Goal: Information Seeking & Learning: Check status

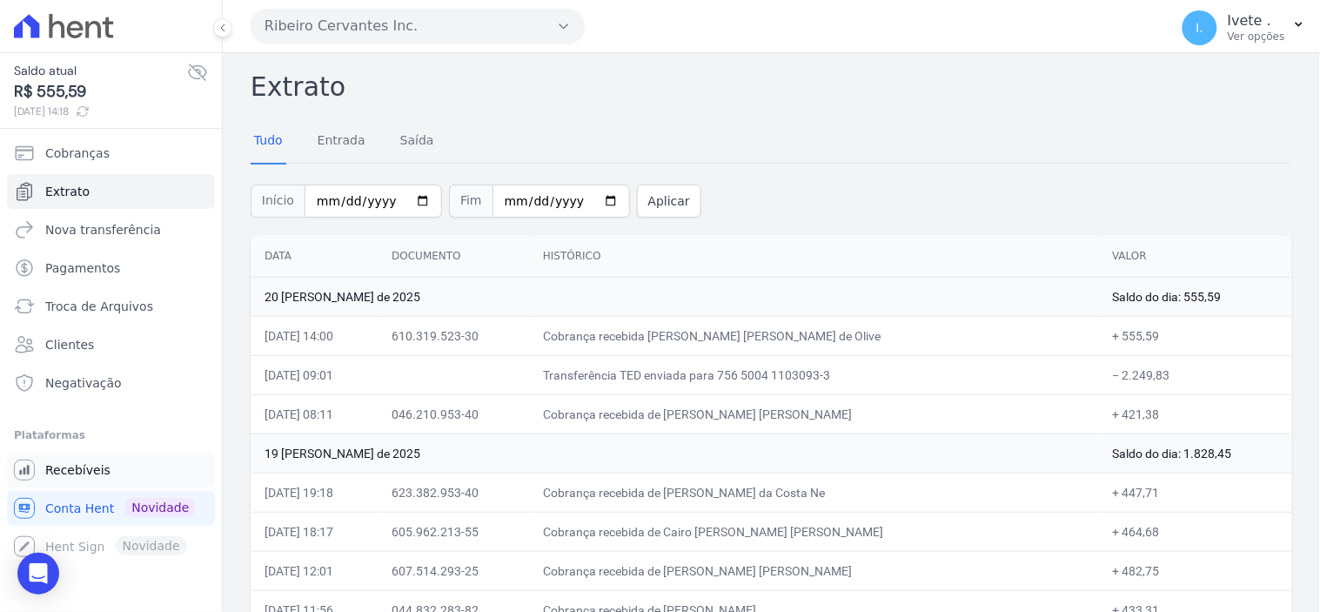
click at [84, 465] on span "Recebíveis" at bounding box center [77, 469] width 65 height 17
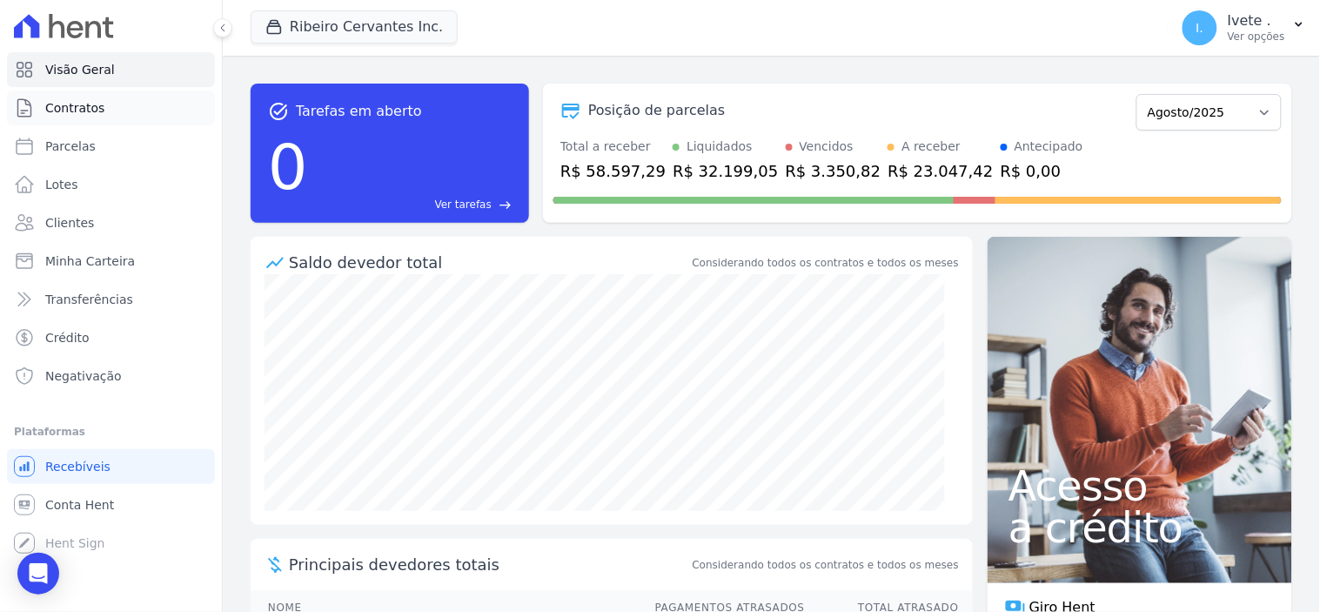
click at [93, 109] on span "Contratos" at bounding box center [74, 107] width 59 height 17
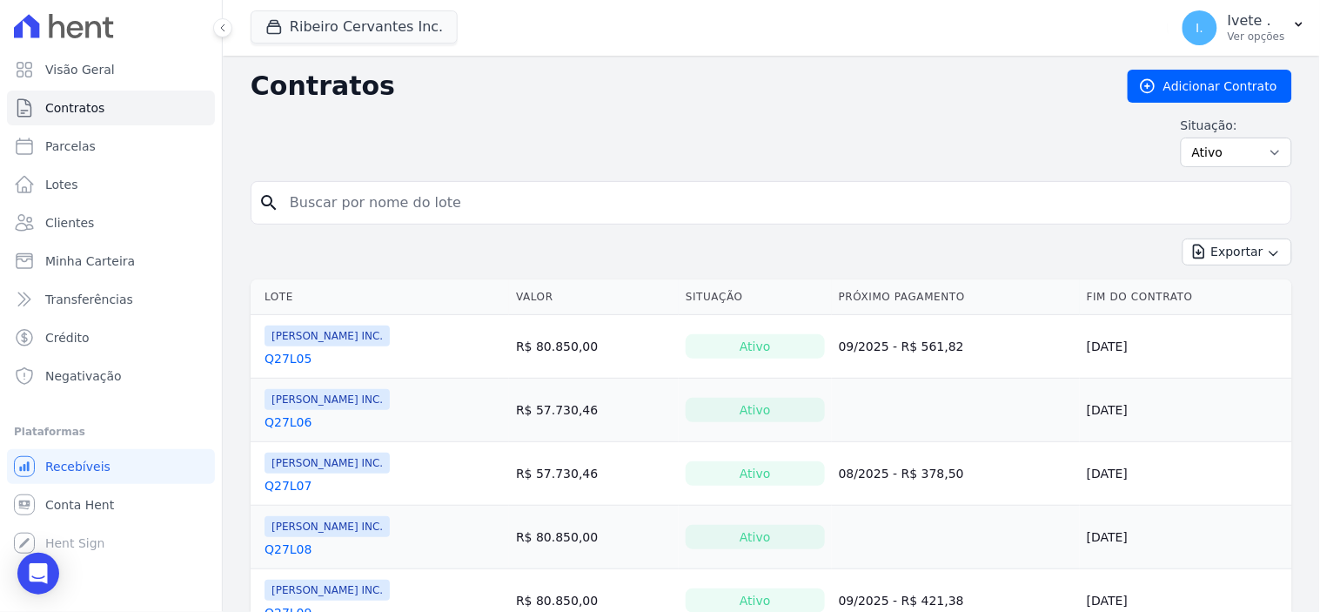
click at [351, 198] on input "search" at bounding box center [781, 202] width 1005 height 35
type input "q32l07"
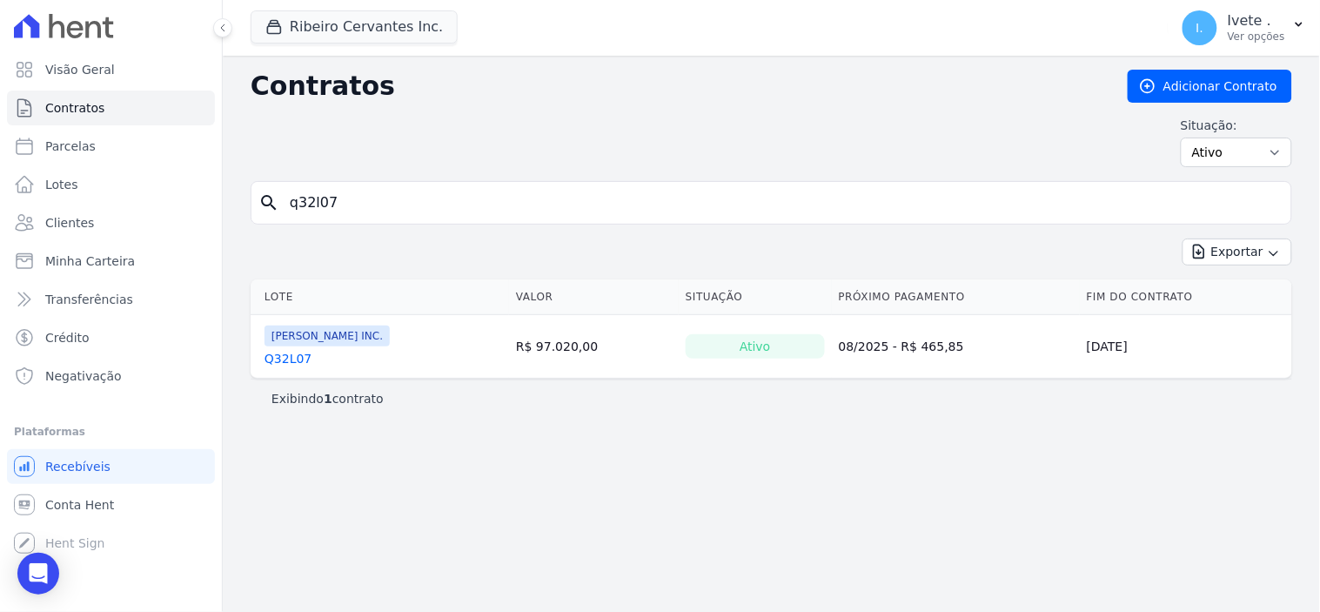
click at [288, 358] on link "Q32L07" at bounding box center [288, 358] width 47 height 17
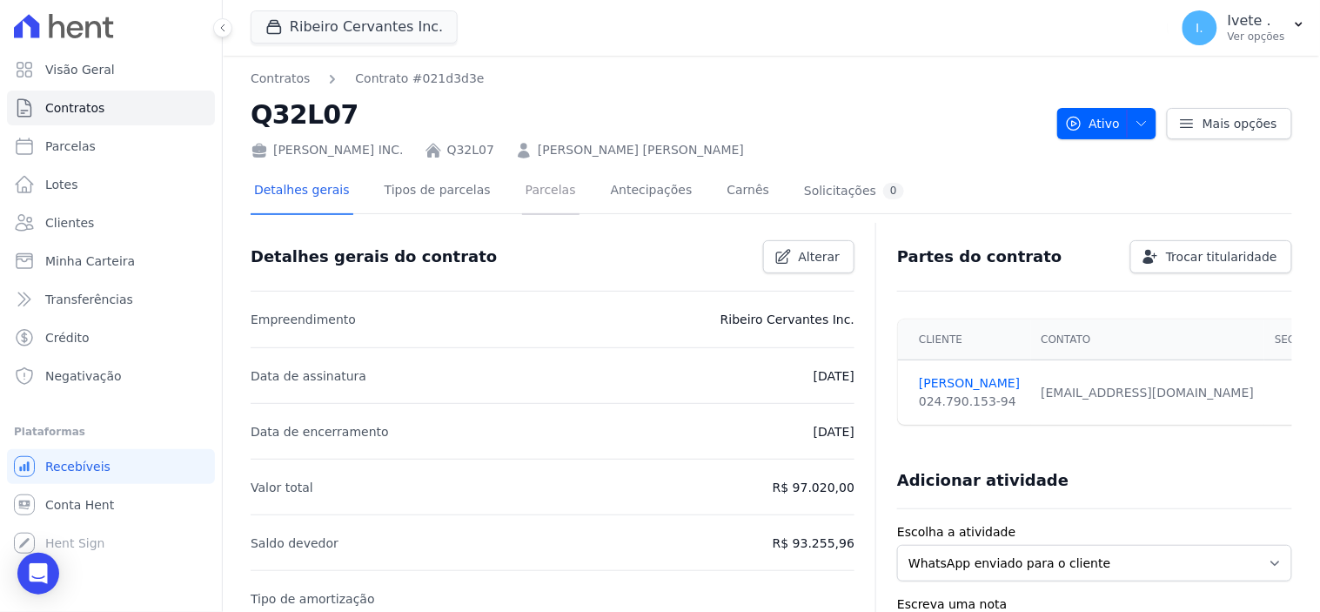
click at [522, 191] on link "Parcelas" at bounding box center [550, 192] width 57 height 46
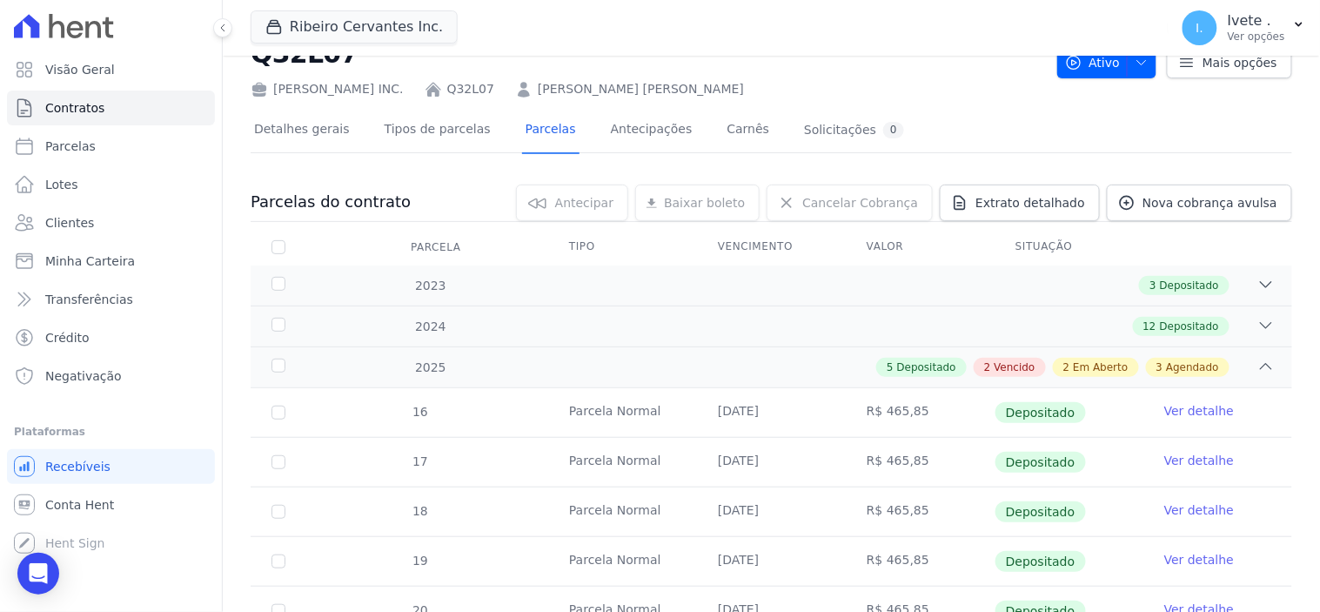
scroll to position [483, 0]
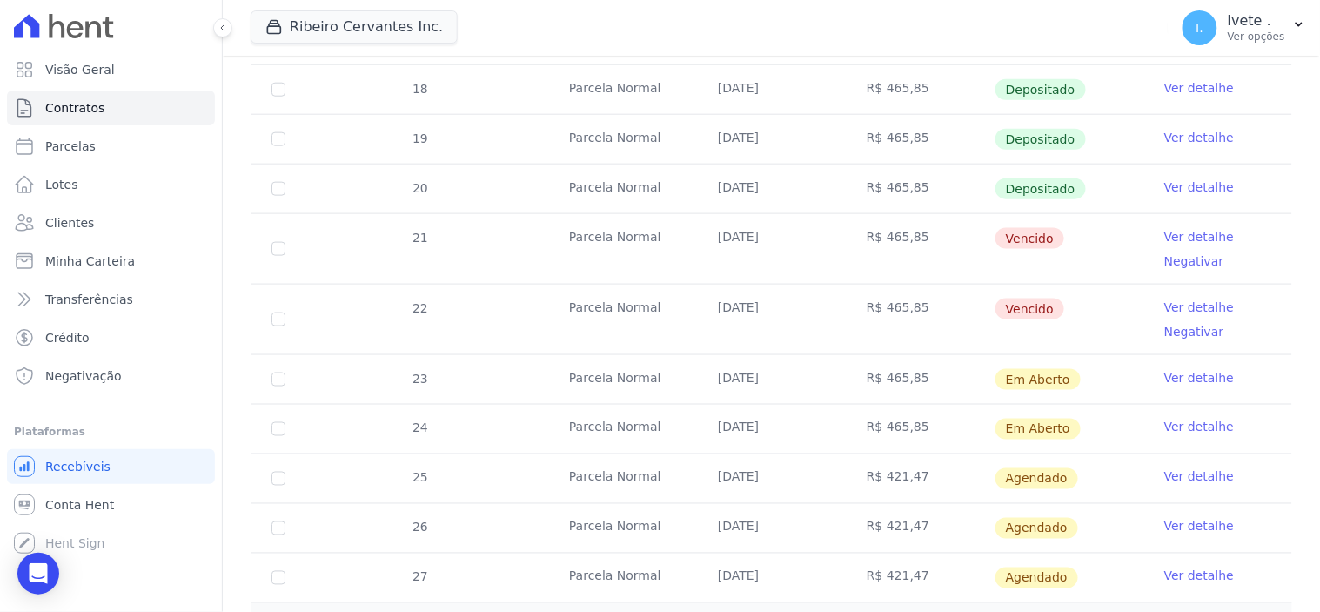
click at [1171, 236] on link "Ver detalhe" at bounding box center [1199, 236] width 70 height 17
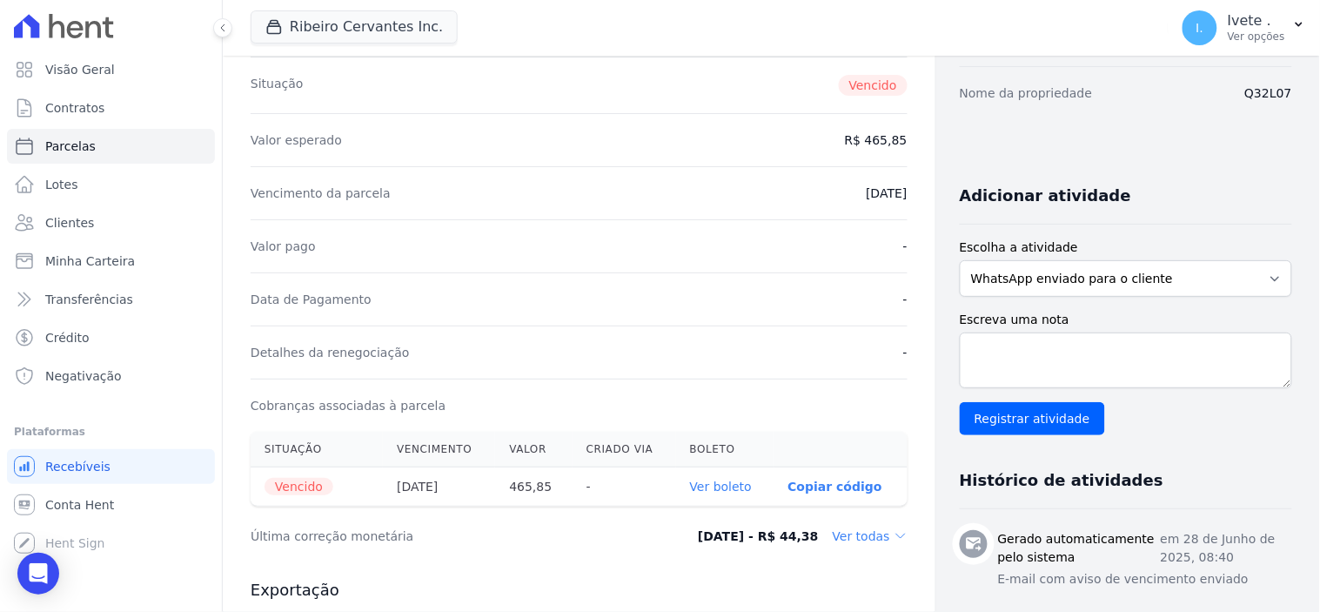
scroll to position [290, 0]
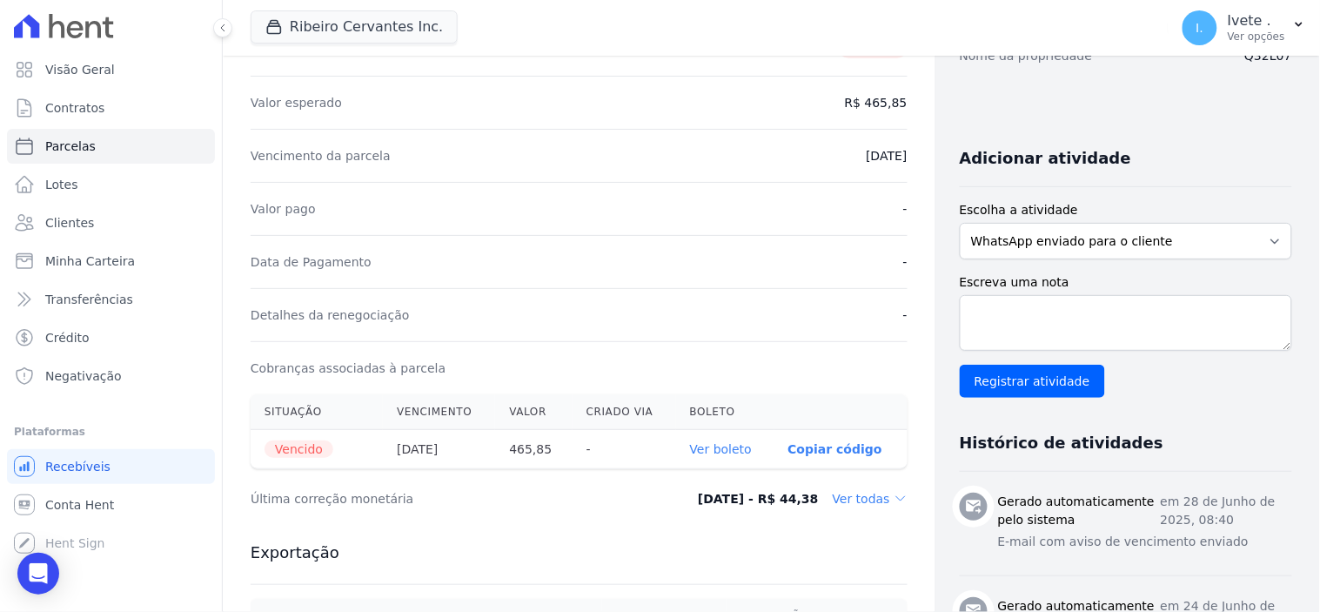
click at [720, 442] on link "Ver boleto" at bounding box center [721, 449] width 62 height 14
click at [79, 114] on span "Contratos" at bounding box center [74, 107] width 59 height 17
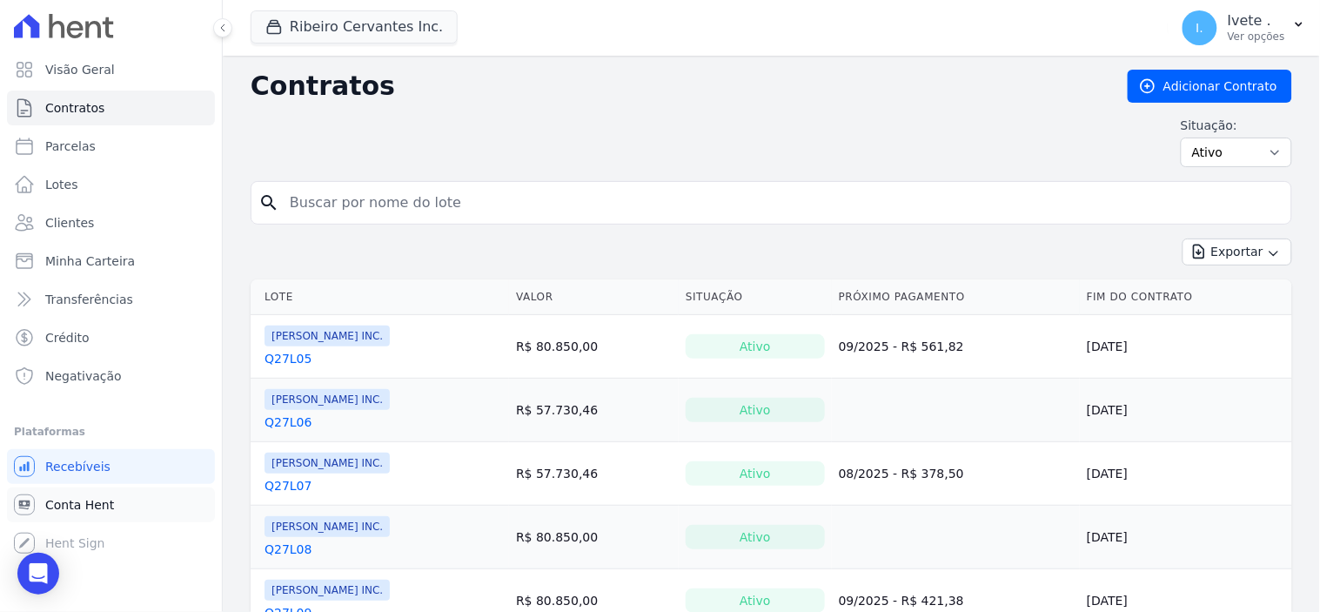
click at [77, 509] on span "Conta Hent" at bounding box center [79, 504] width 69 height 17
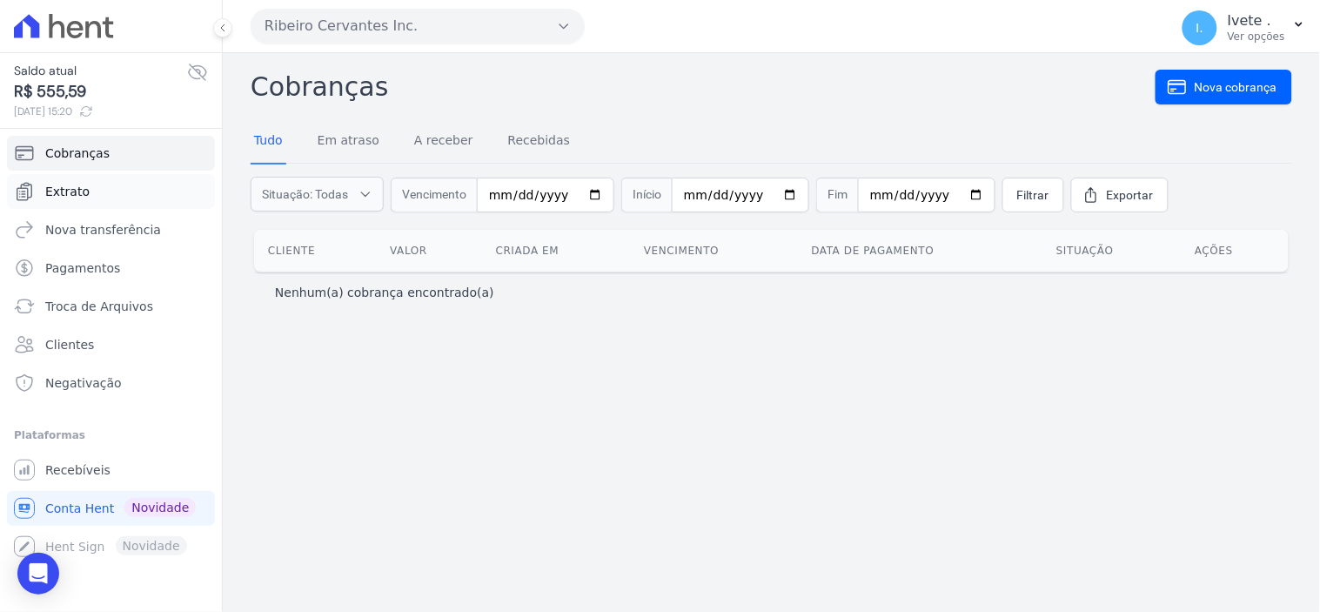
click at [84, 187] on span "Extrato" at bounding box center [67, 191] width 44 height 17
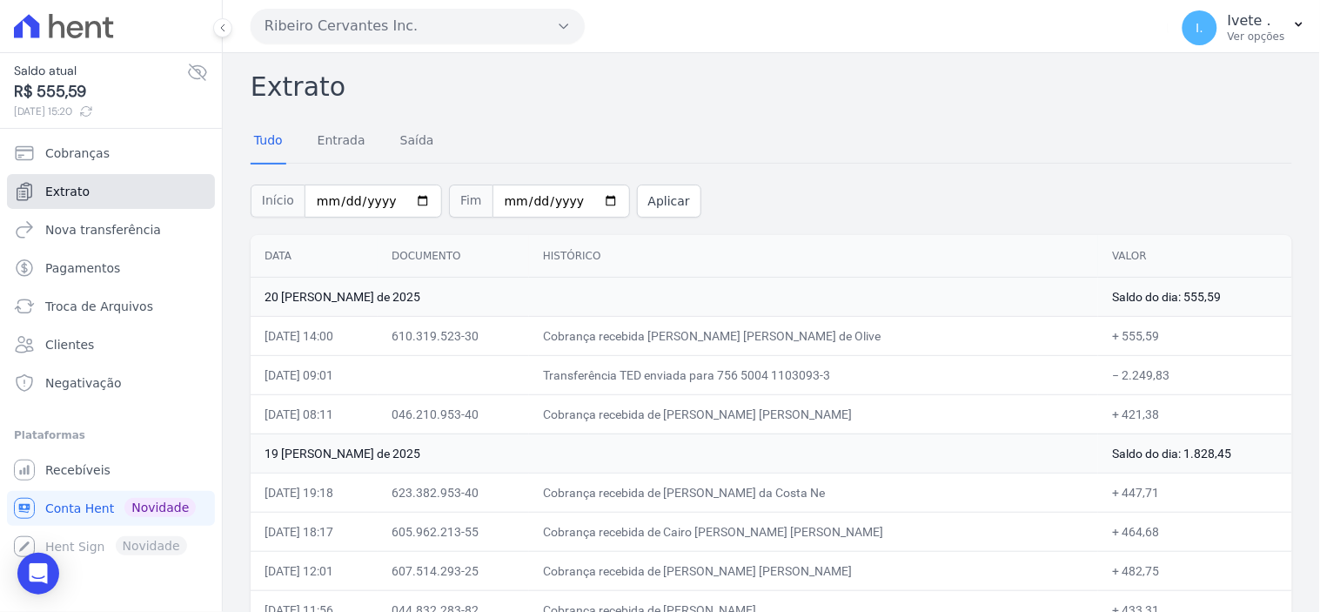
click at [59, 198] on span "Extrato" at bounding box center [67, 191] width 44 height 17
click at [78, 186] on span "Extrato" at bounding box center [67, 191] width 44 height 17
click at [113, 190] on link "Extrato" at bounding box center [111, 191] width 208 height 35
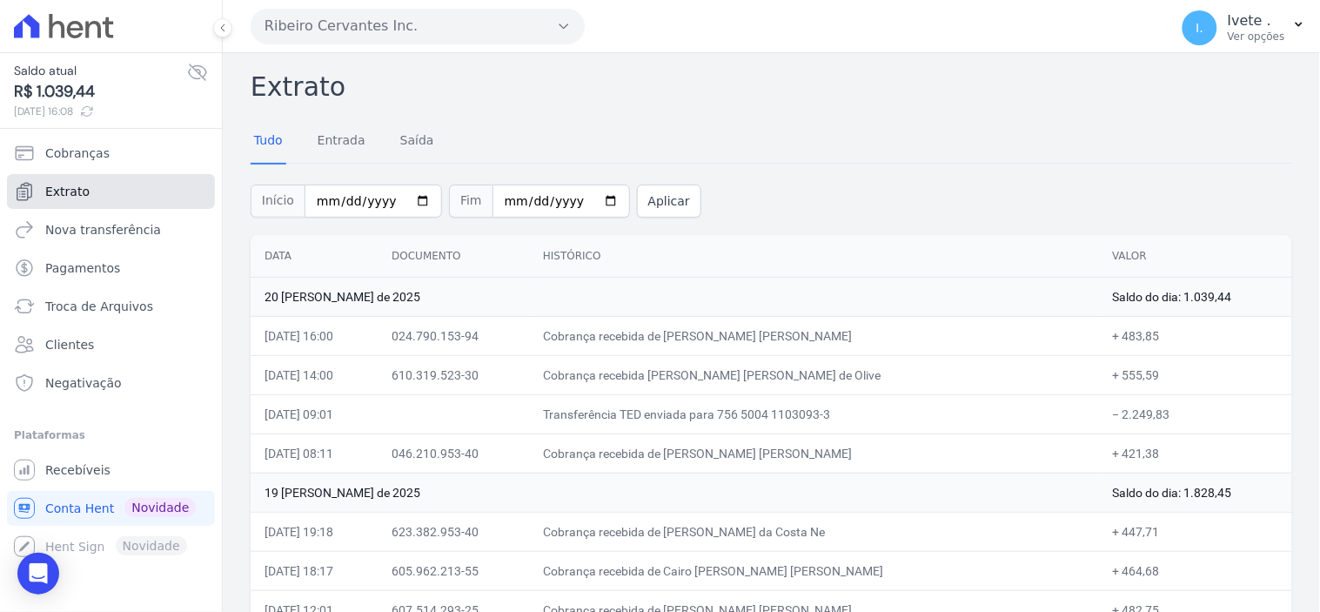
click at [78, 189] on span "Extrato" at bounding box center [67, 191] width 44 height 17
click at [79, 466] on span "Recebíveis" at bounding box center [77, 469] width 65 height 17
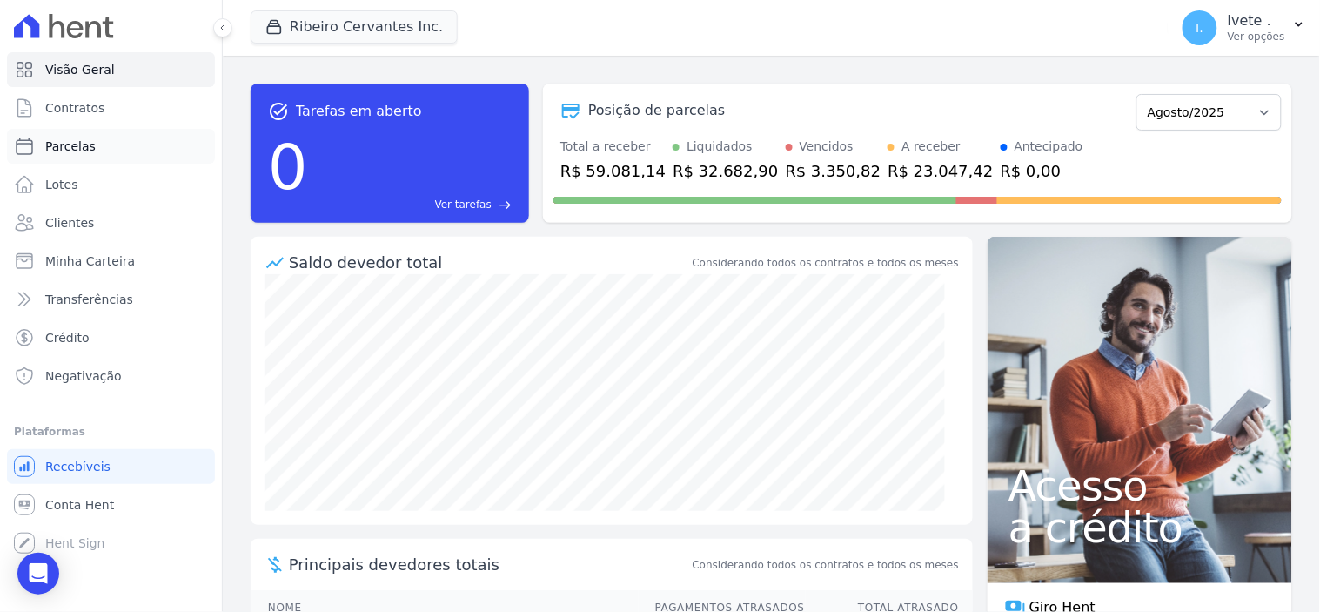
click at [79, 146] on span "Parcelas" at bounding box center [70, 145] width 50 height 17
select select
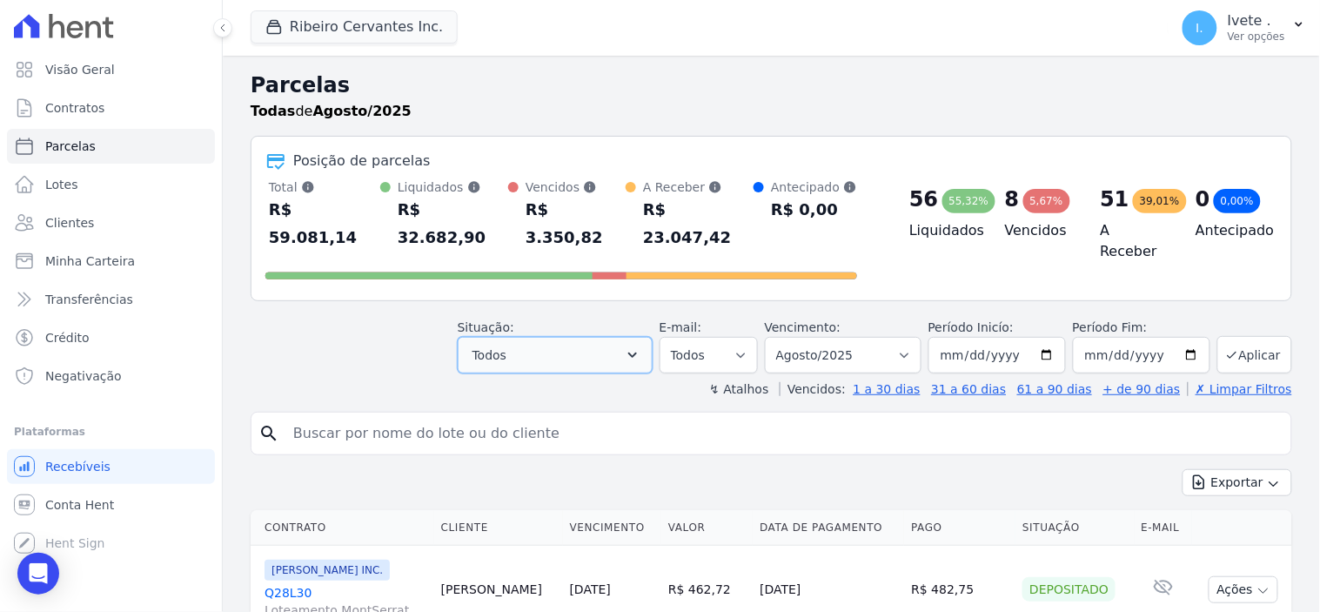
click at [637, 352] on icon "button" at bounding box center [632, 354] width 9 height 5
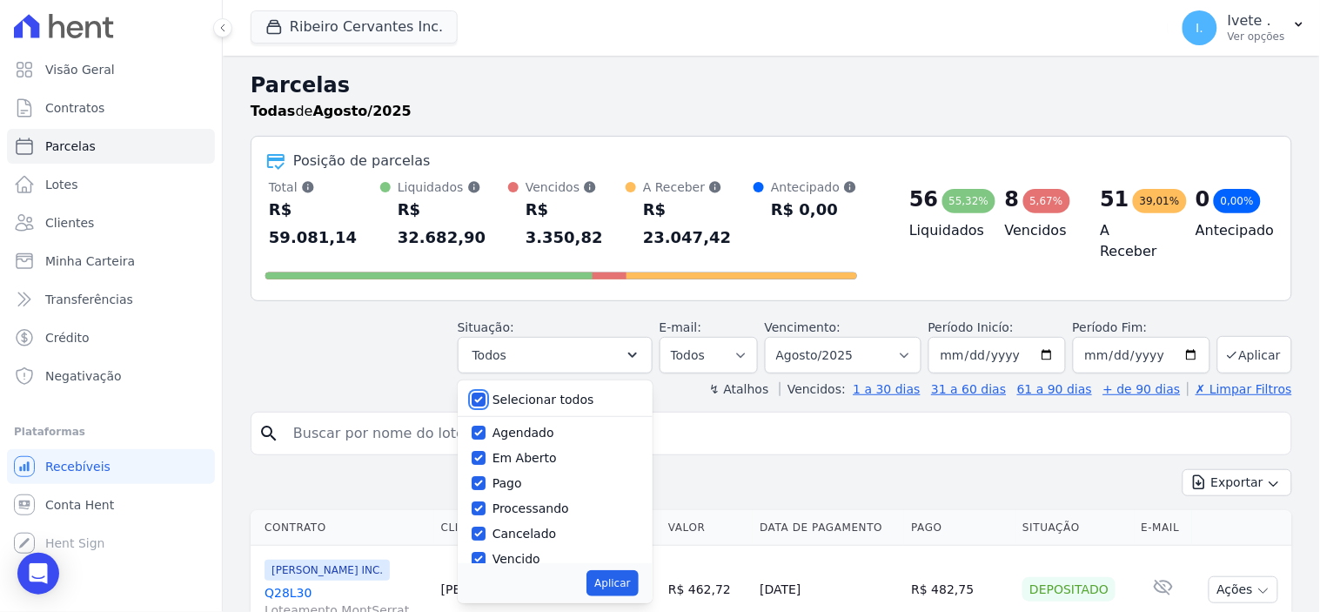
click at [486, 392] on input "Selecionar todos" at bounding box center [479, 399] width 14 height 14
checkbox input "false"
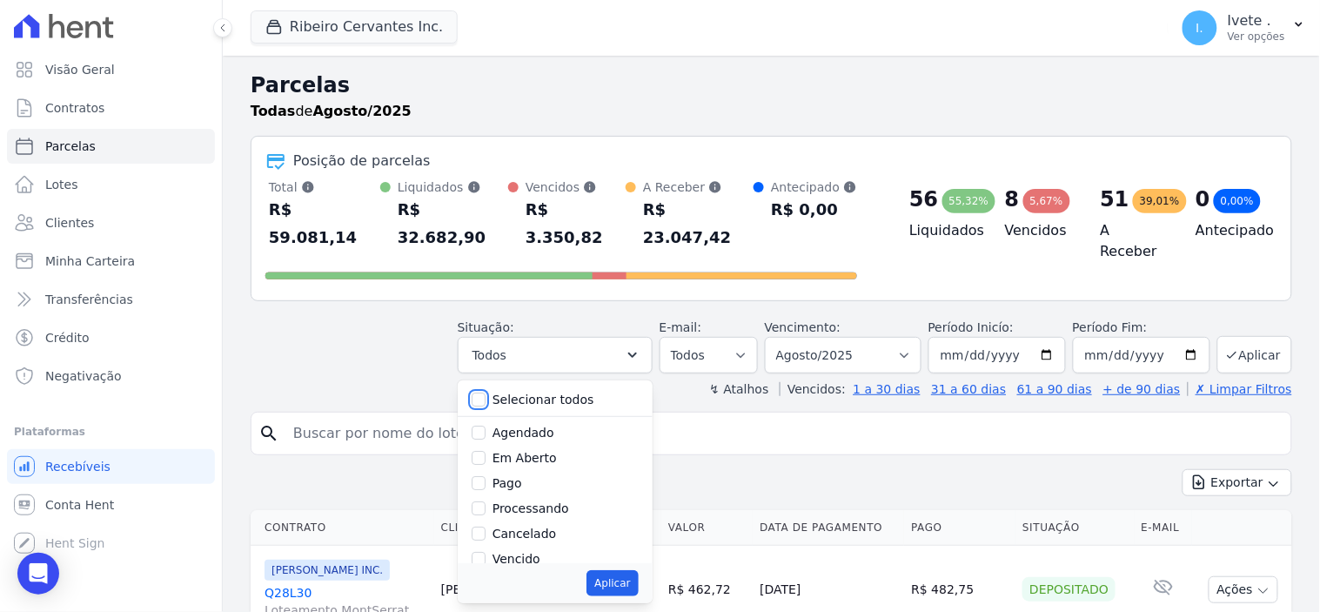
checkbox input "false"
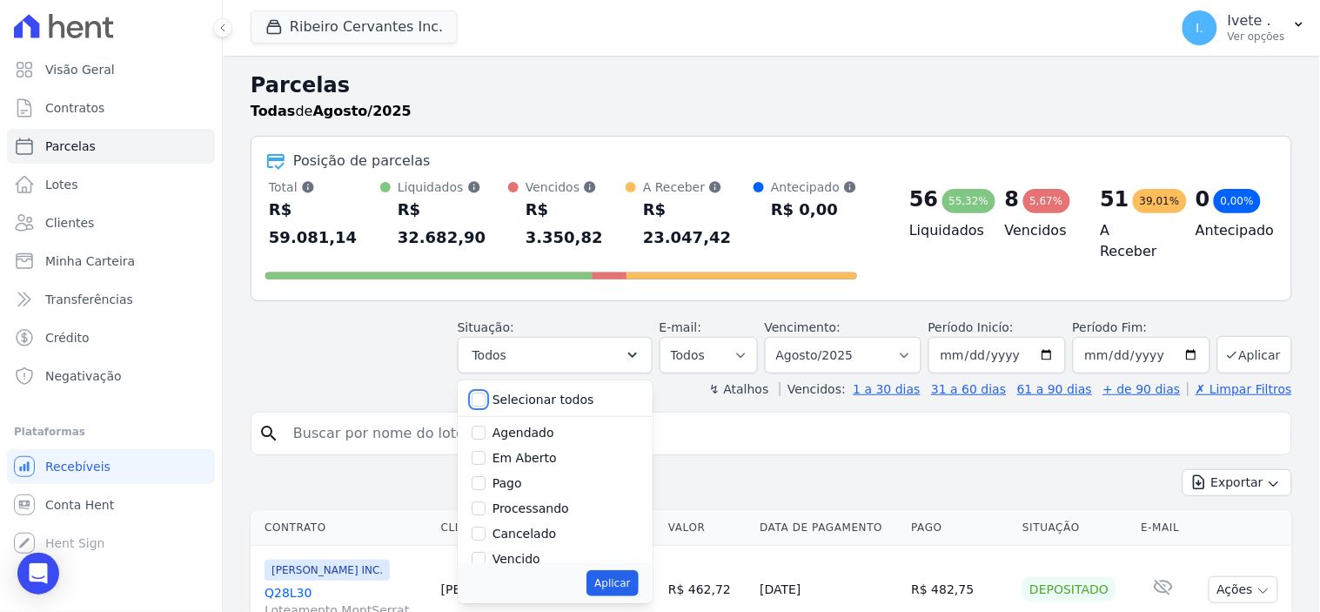
checkbox input "false"
click at [486, 425] on input "Agendado" at bounding box center [479, 432] width 14 height 14
checkbox input "true"
click at [628, 570] on button "Aplicar" at bounding box center [611, 583] width 51 height 26
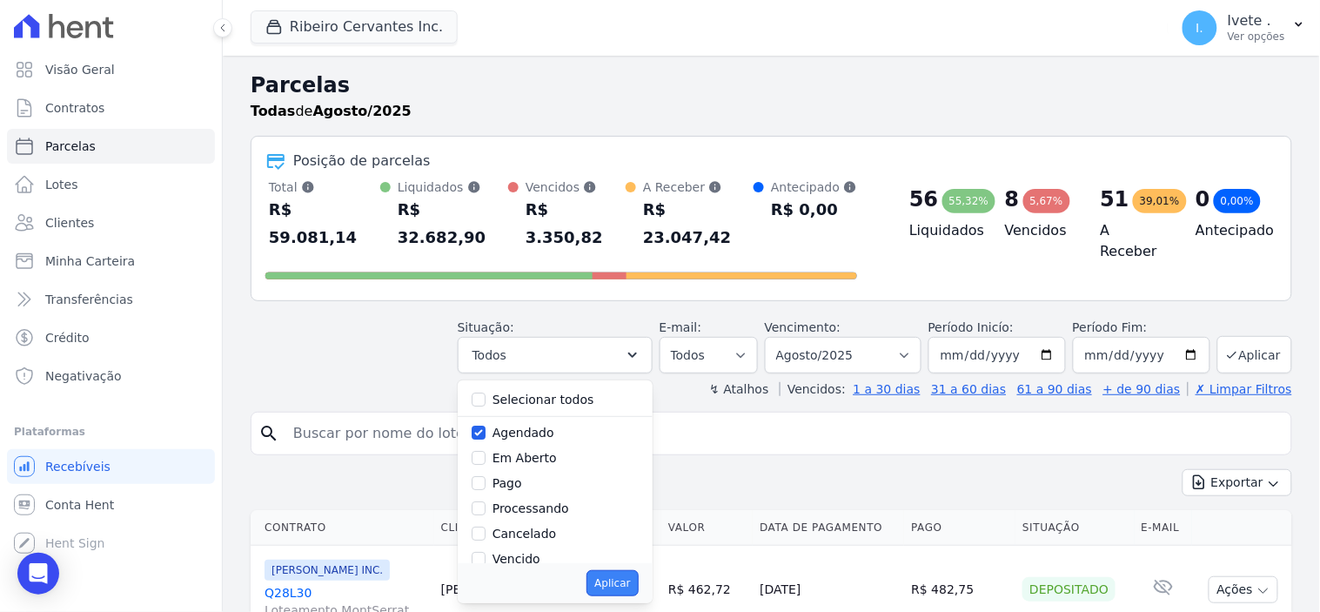
select select "scheduled"
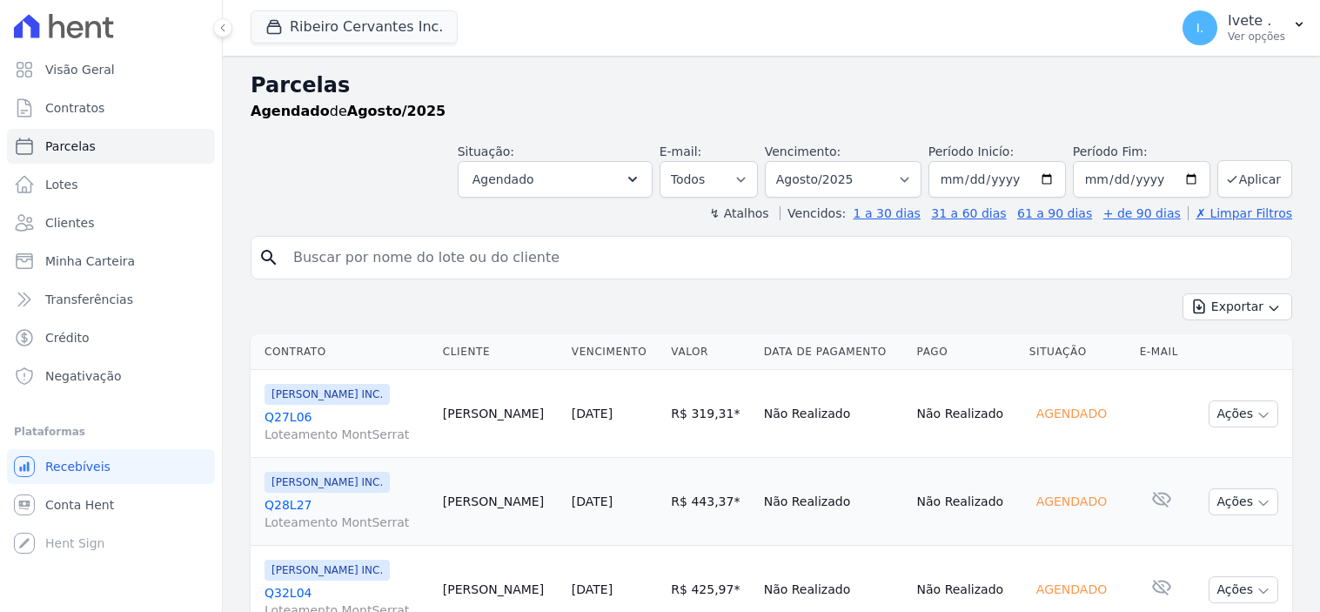
select select
click at [902, 181] on select "Filtrar por período ──────── Todos os meses Maio/2021 Junho/2021 Julho/2021 Ago…" at bounding box center [843, 179] width 157 height 37
select select "all"
click at [776, 161] on select "Filtrar por período ──────── Todos os meses Maio/2021 Junho/2021 Julho/2021 Ago…" at bounding box center [843, 179] width 157 height 37
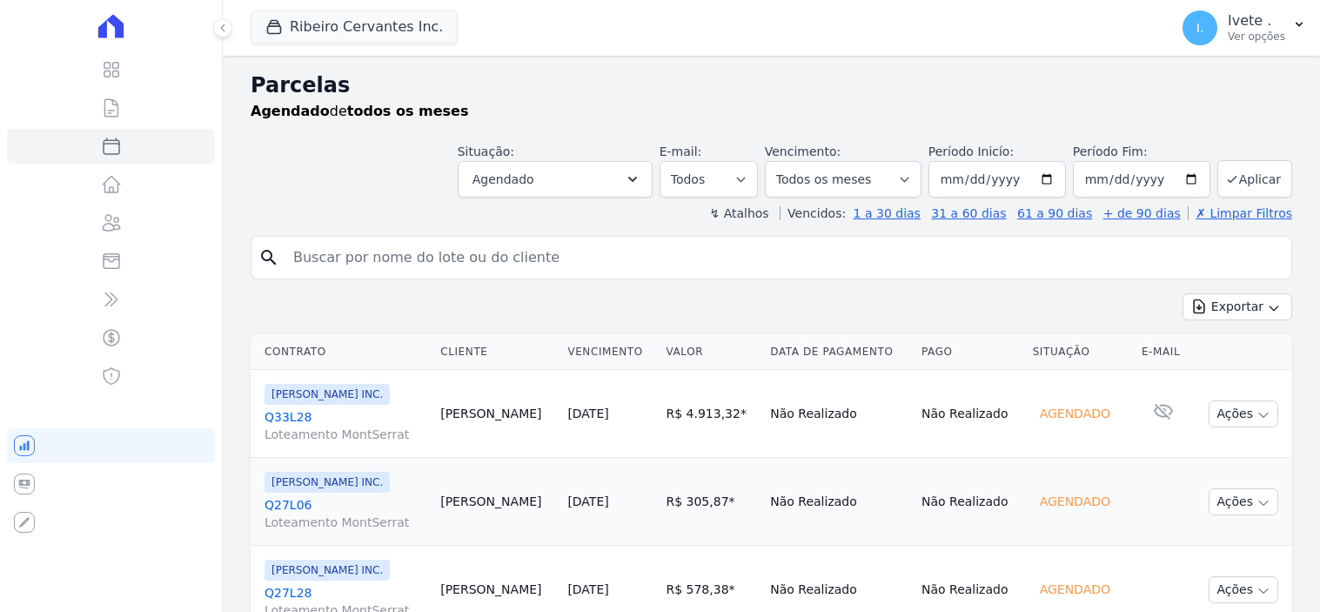
select select
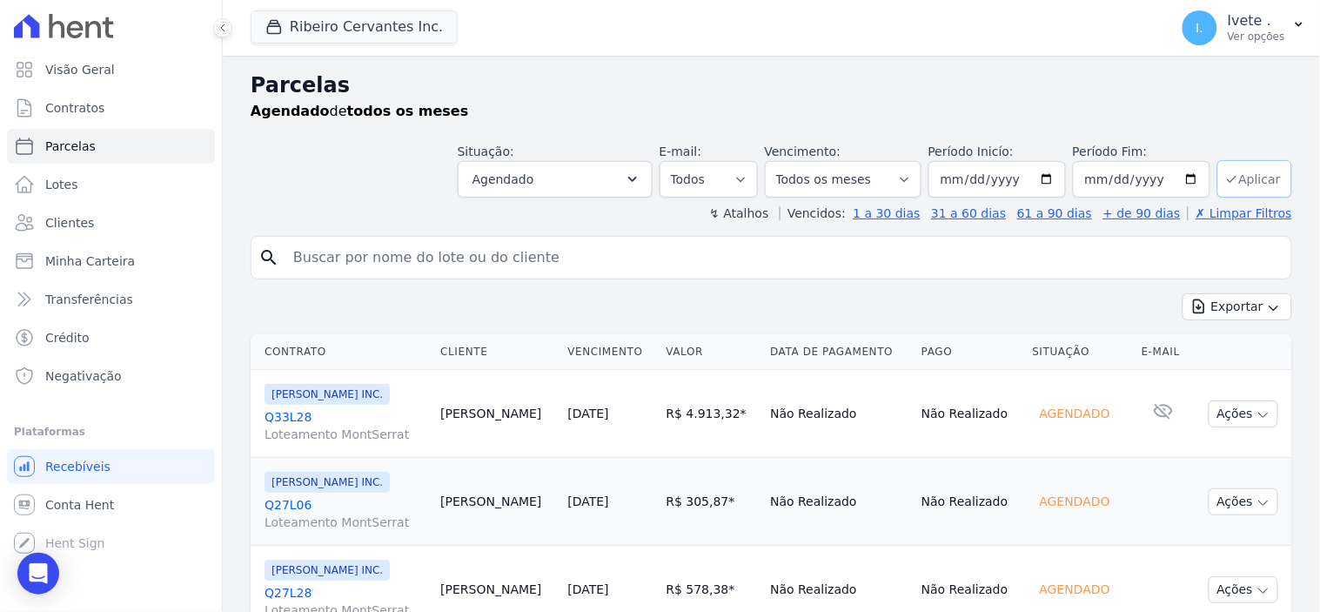
click at [1250, 183] on button "Aplicar" at bounding box center [1254, 178] width 75 height 37
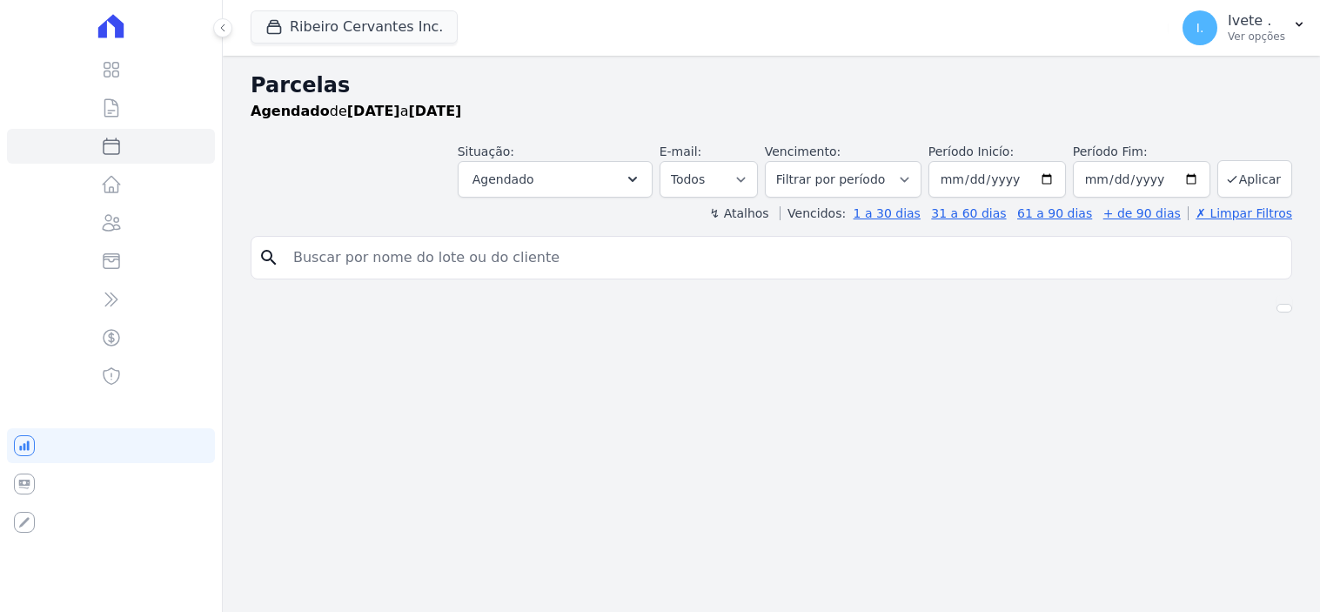
select select
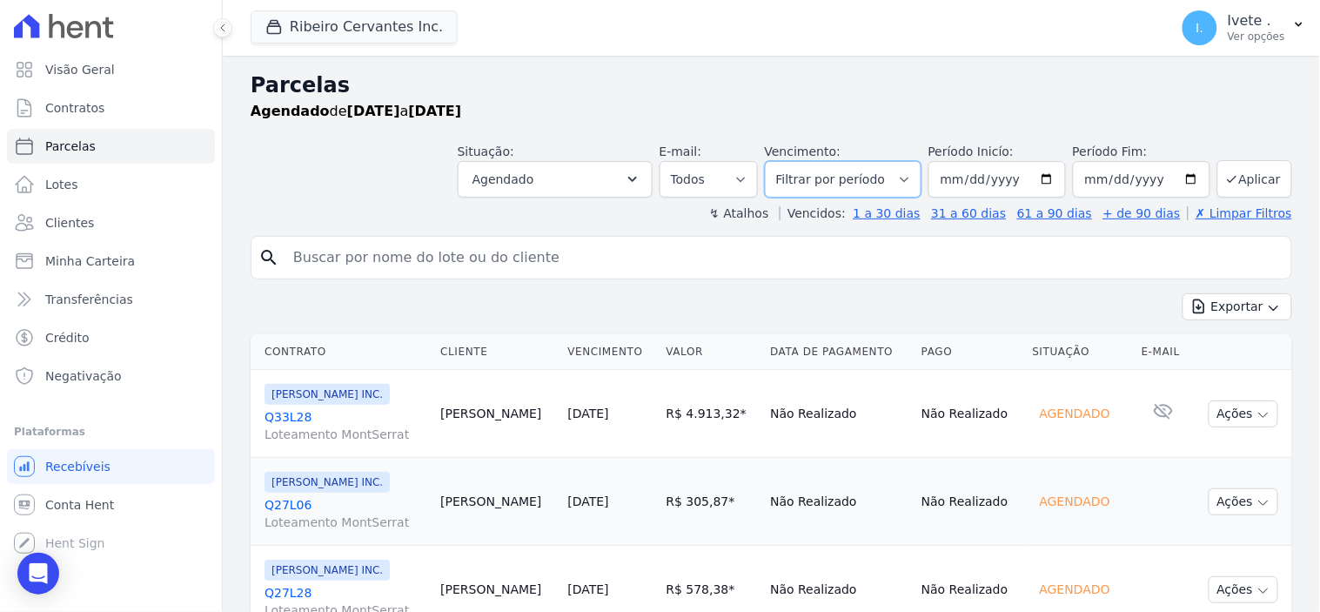
click at [908, 178] on select "Filtrar por período ──────── Todos os meses Maio/2021 Junho/2021 Julho/2021 Ago…" at bounding box center [843, 179] width 157 height 37
select select "09/2025"
click at [776, 161] on select "Filtrar por período ──────── Todos os meses Maio/2021 Junho/2021 Julho/2021 Ago…" at bounding box center [843, 179] width 157 height 37
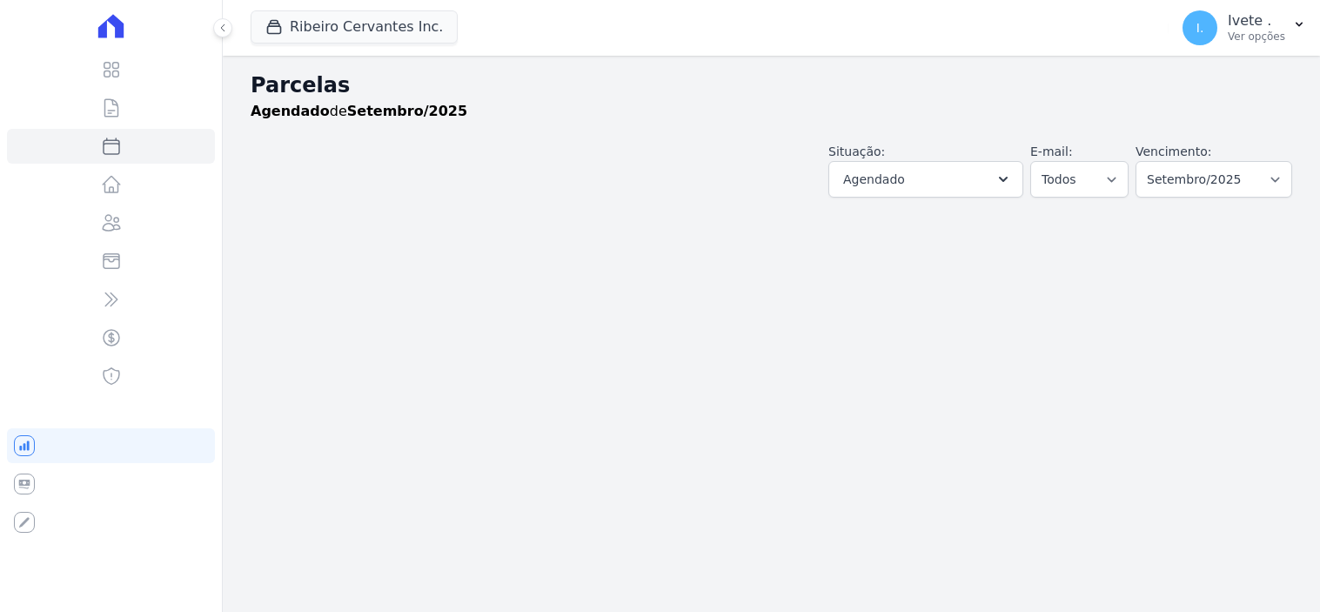
select select
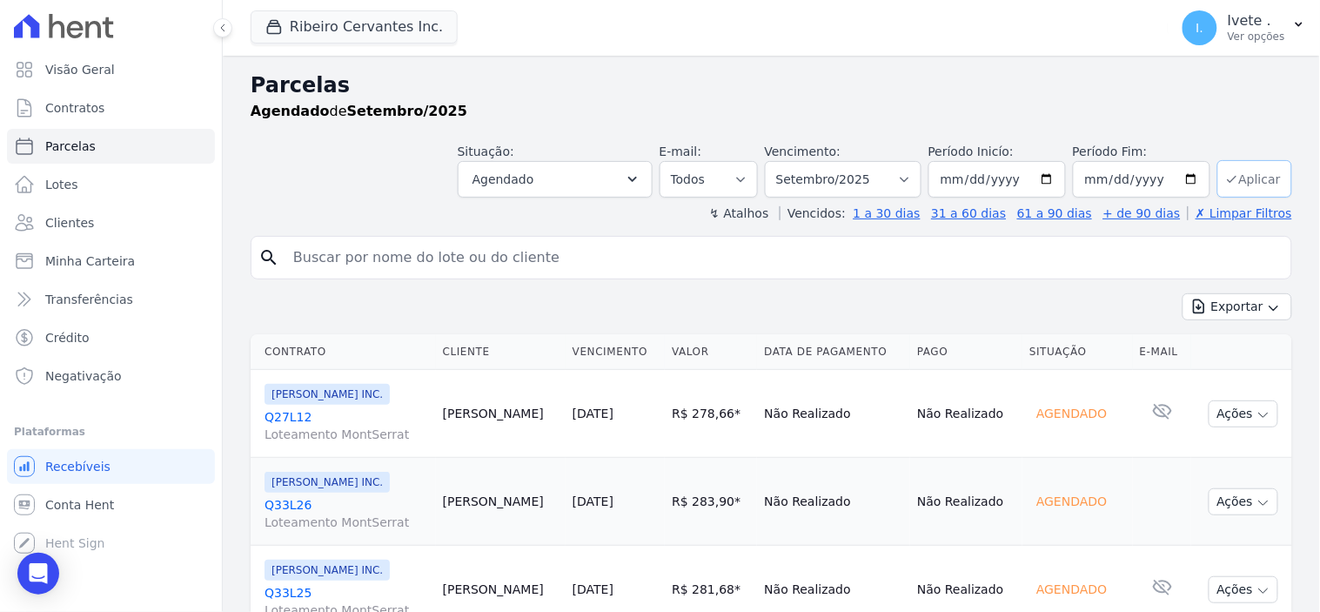
click at [1265, 181] on button "Aplicar" at bounding box center [1254, 178] width 75 height 37
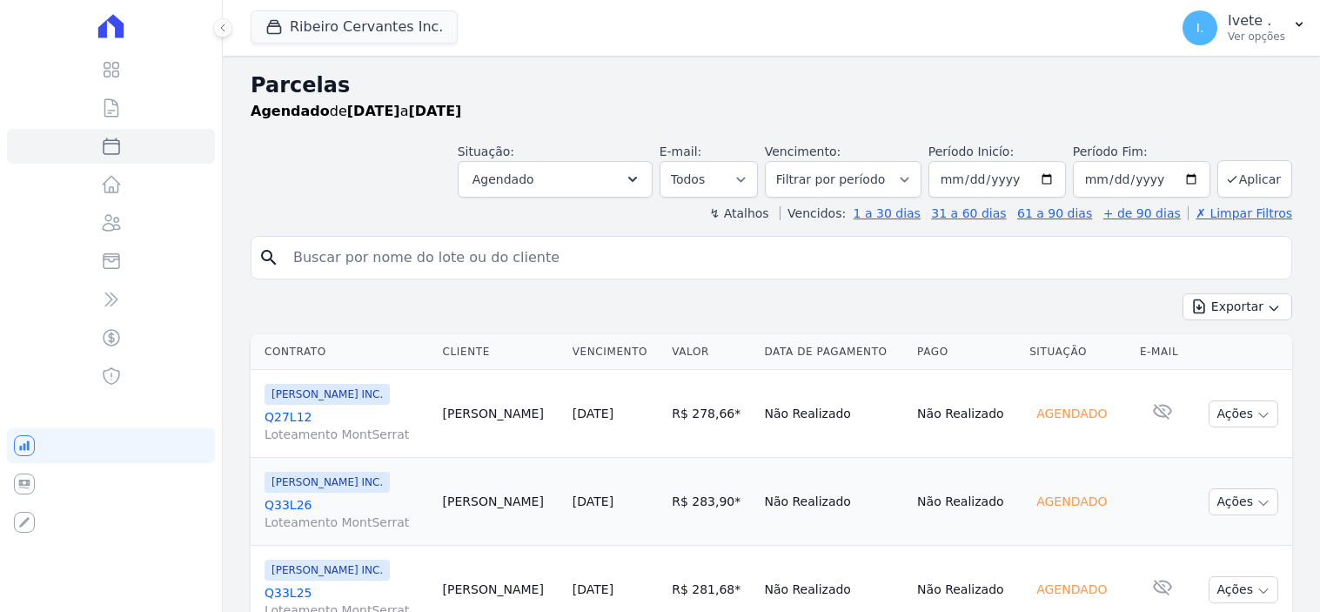
select select
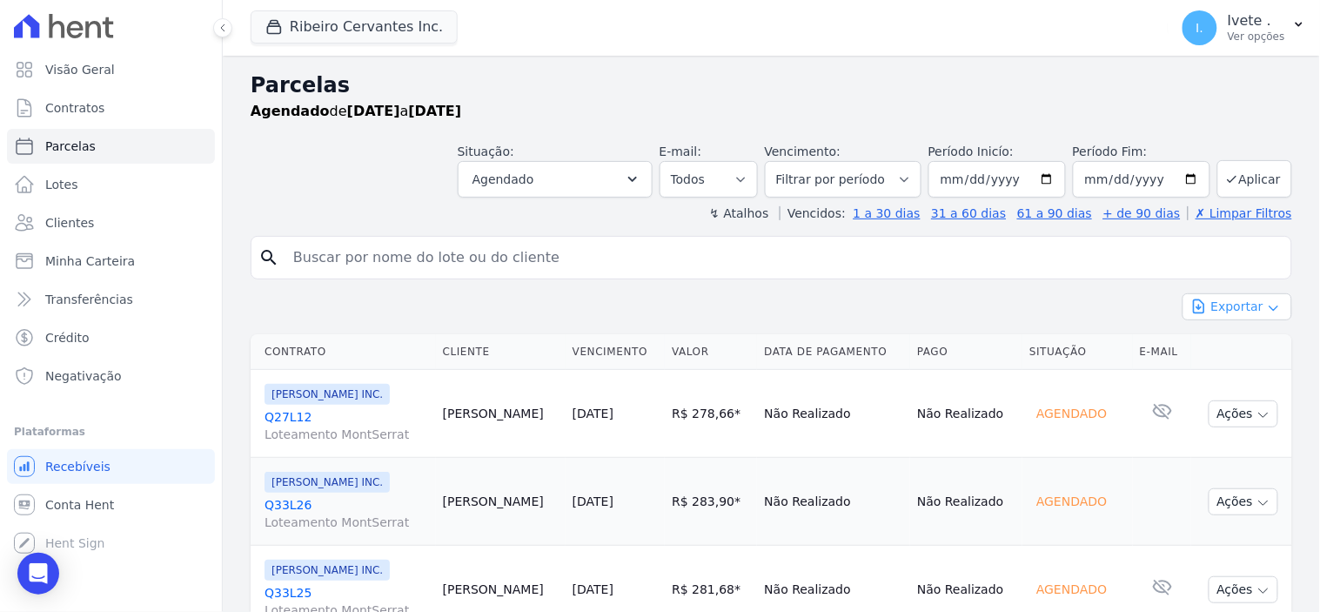
click at [1267, 313] on icon "button" at bounding box center [1274, 308] width 14 height 14
click at [1236, 348] on span "Exportar PDF" at bounding box center [1235, 347] width 91 height 17
click at [82, 108] on span "Contratos" at bounding box center [74, 107] width 59 height 17
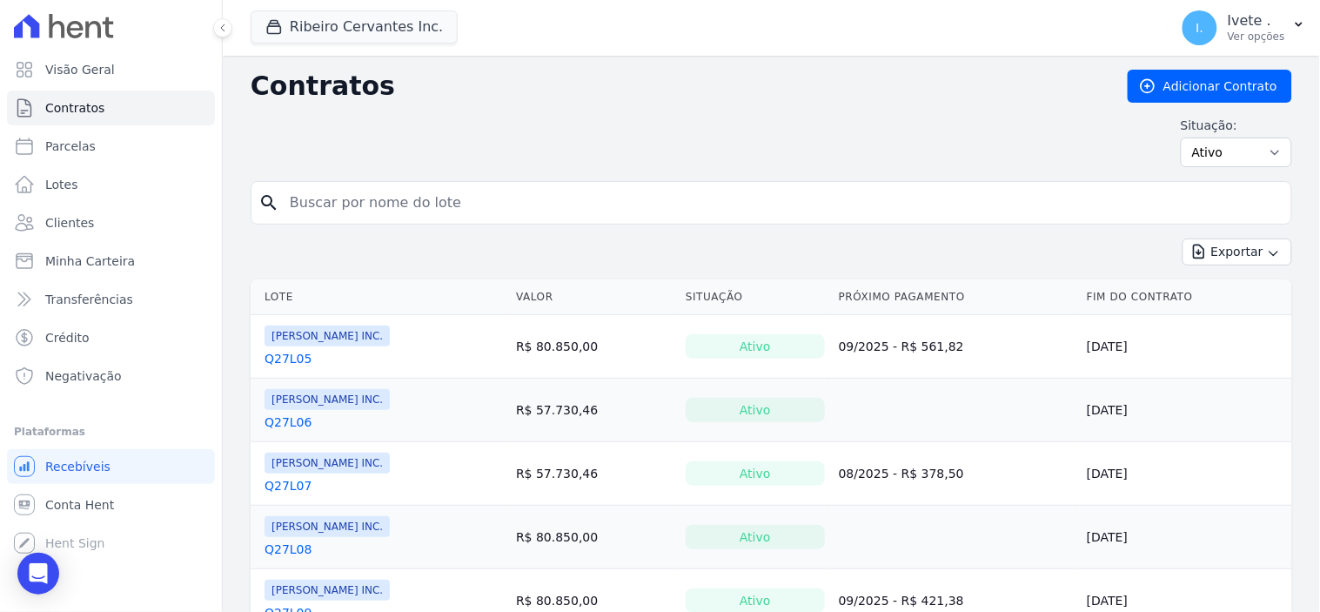
click at [302, 184] on div "search" at bounding box center [772, 203] width 1042 height 44
click at [315, 204] on input "search" at bounding box center [781, 202] width 1005 height 35
type input "q28l30"
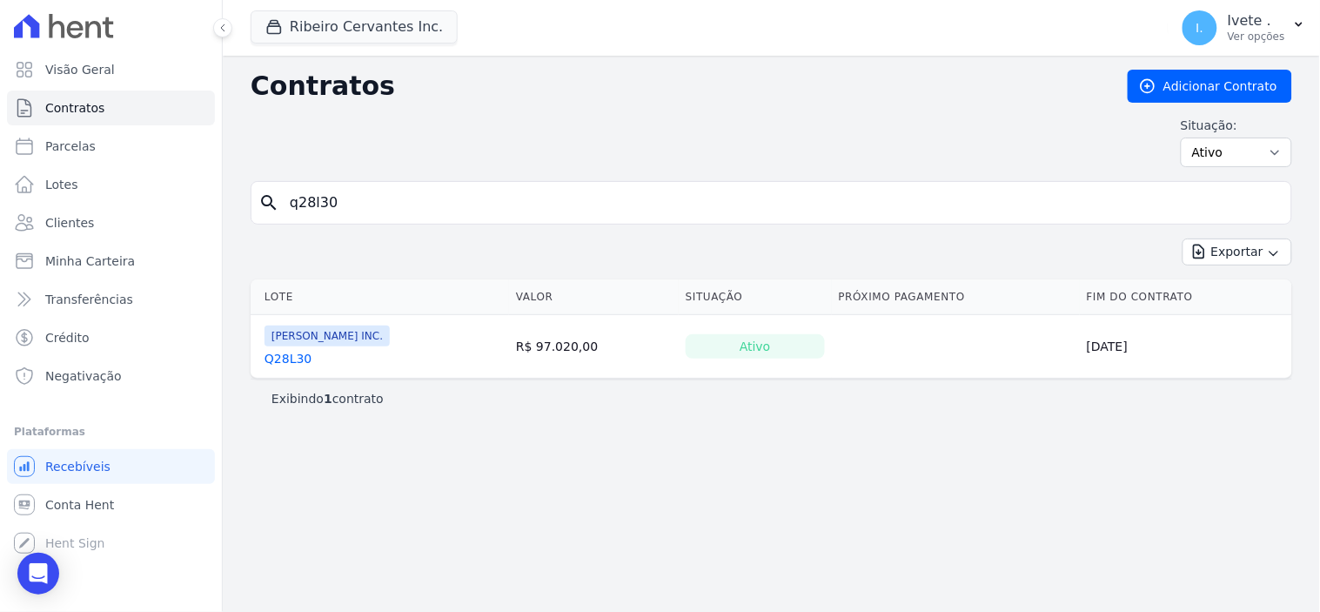
click at [283, 355] on link "Q28L30" at bounding box center [288, 358] width 47 height 17
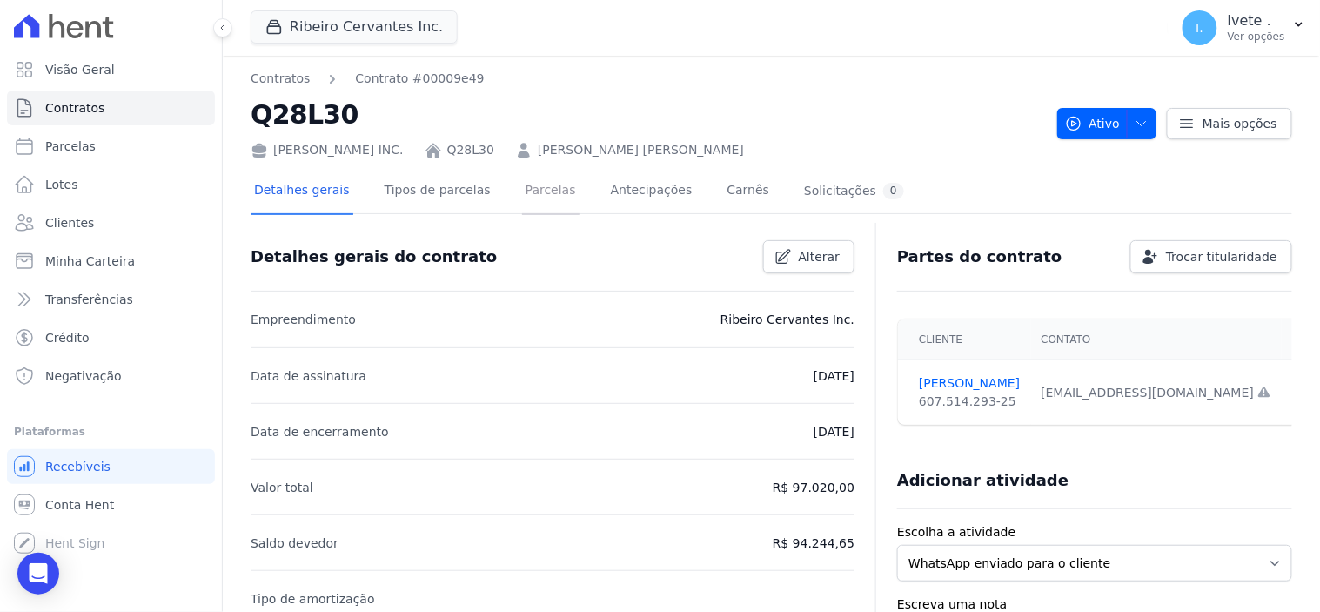
click at [540, 184] on link "Parcelas" at bounding box center [550, 192] width 57 height 46
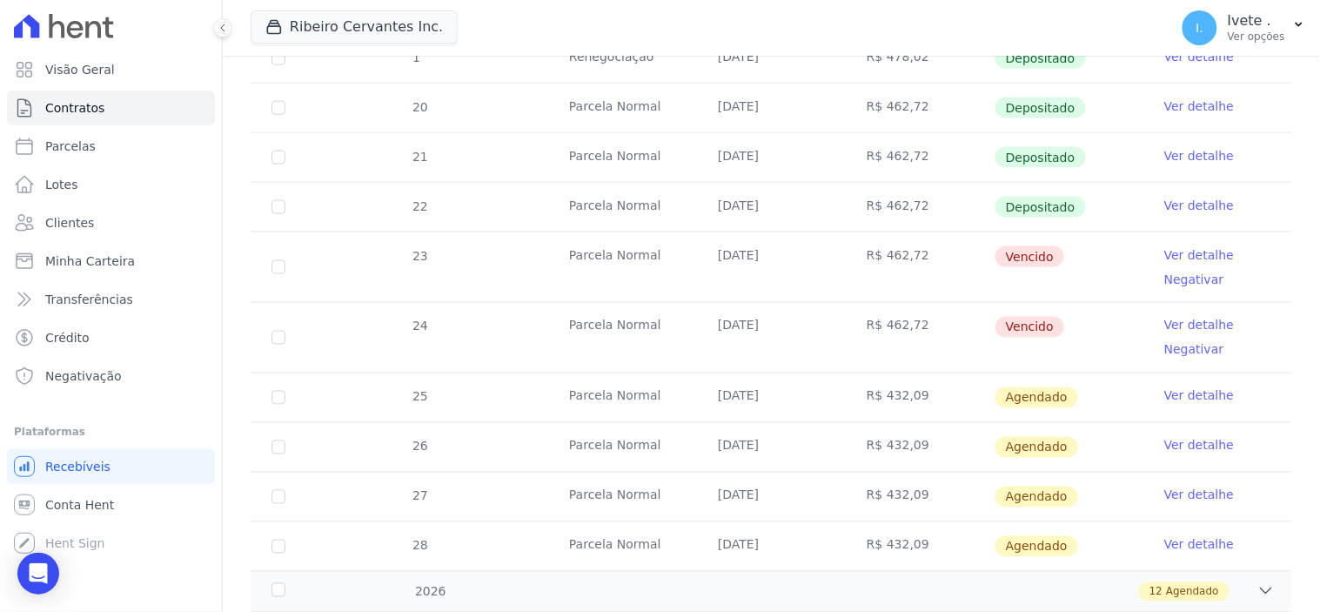
scroll to position [579, 0]
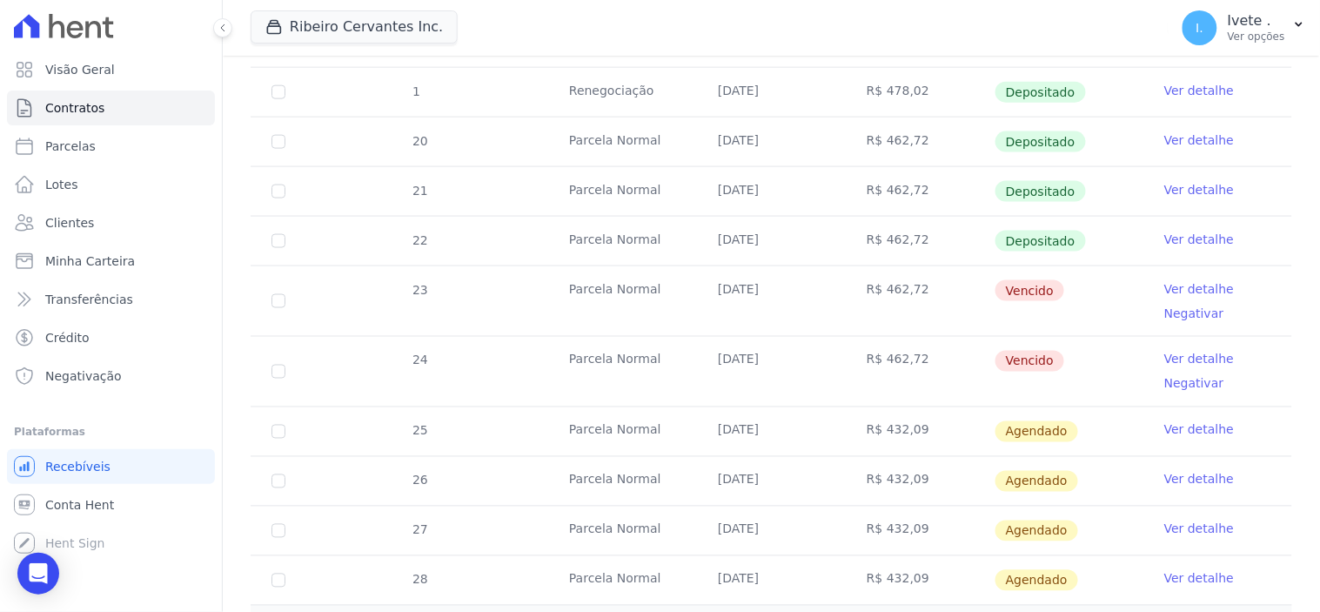
click at [1196, 428] on link "Ver detalhe" at bounding box center [1199, 429] width 70 height 17
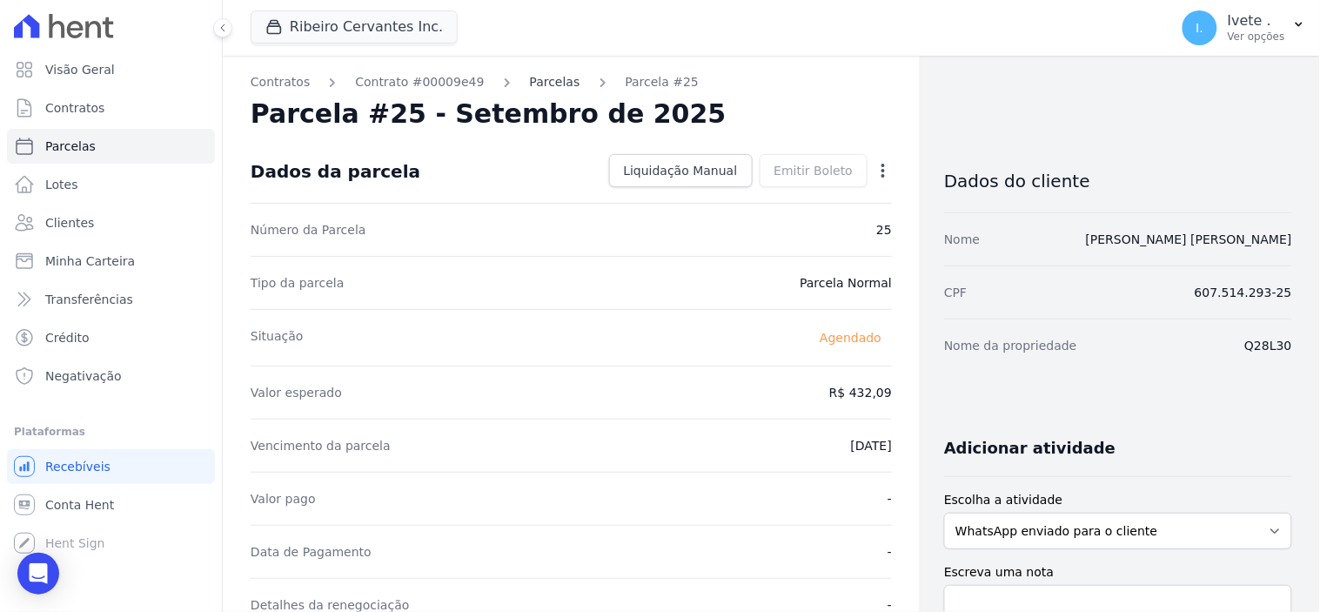
click at [530, 77] on link "Parcelas" at bounding box center [555, 82] width 50 height 18
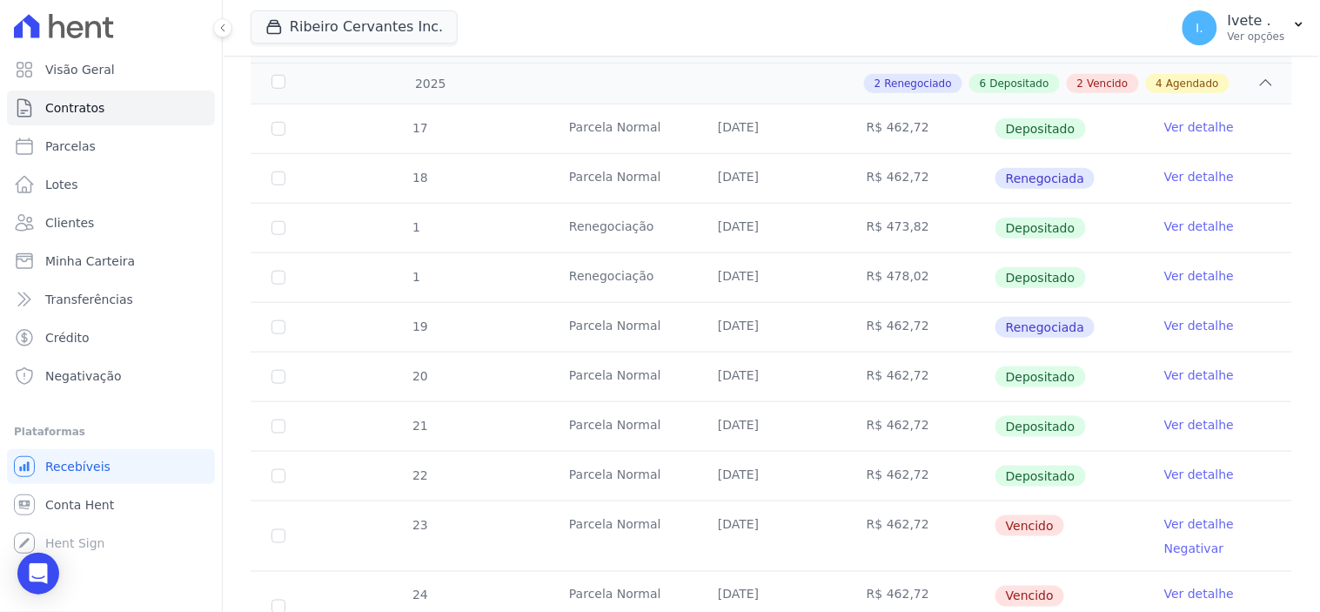
scroll to position [483, 0]
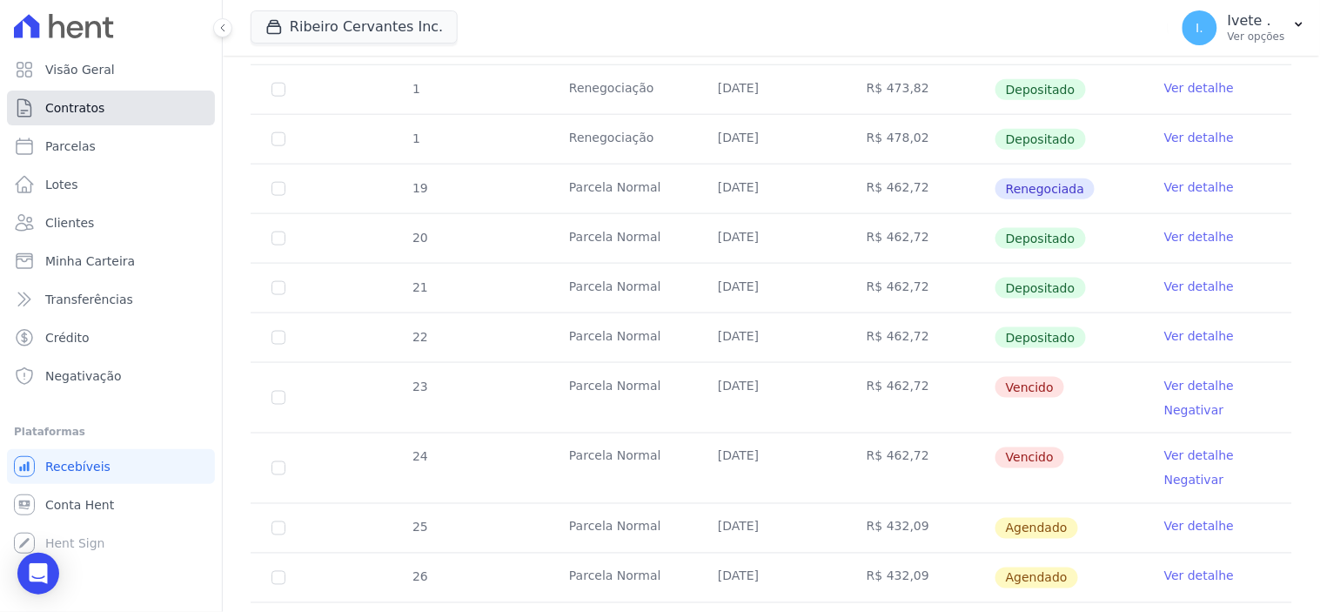
click at [126, 109] on link "Contratos" at bounding box center [111, 107] width 208 height 35
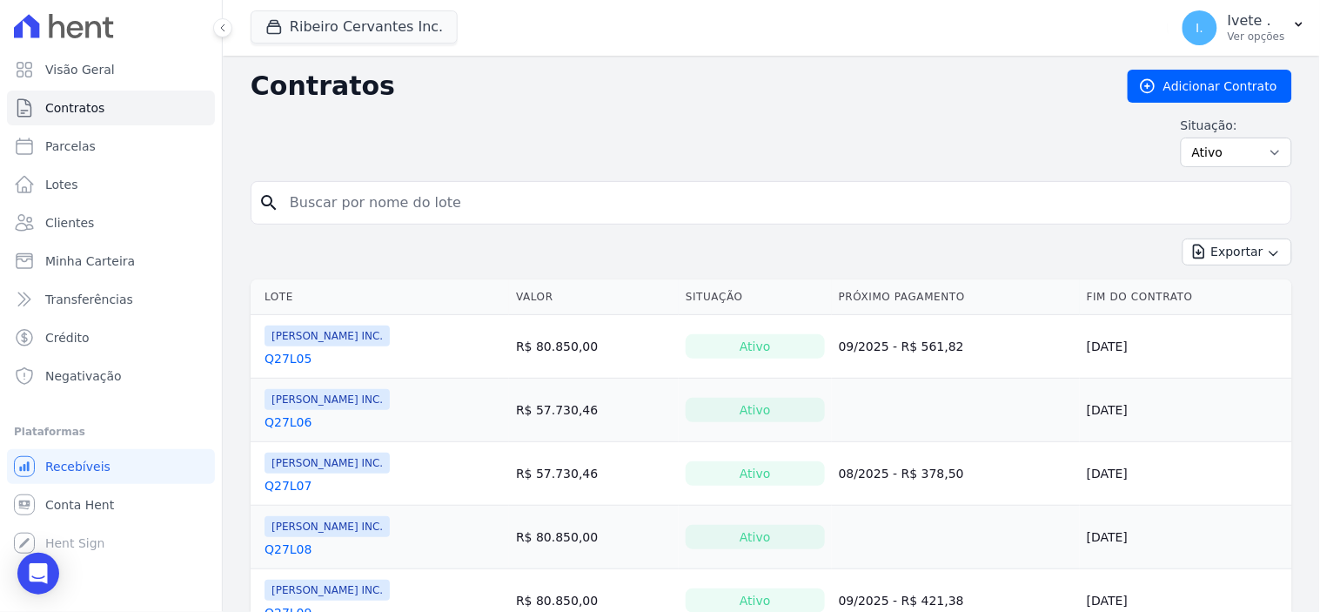
click at [311, 213] on input "search" at bounding box center [781, 202] width 1005 height 35
type input "q33l27"
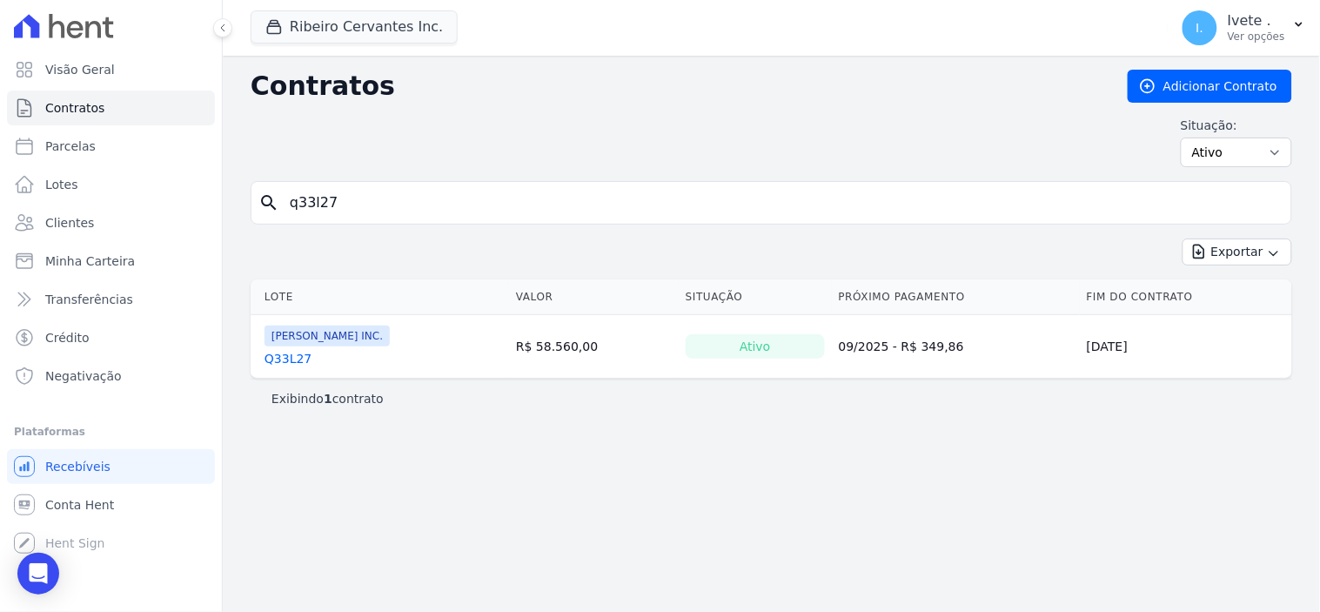
click at [290, 359] on link "Q33L27" at bounding box center [288, 358] width 47 height 17
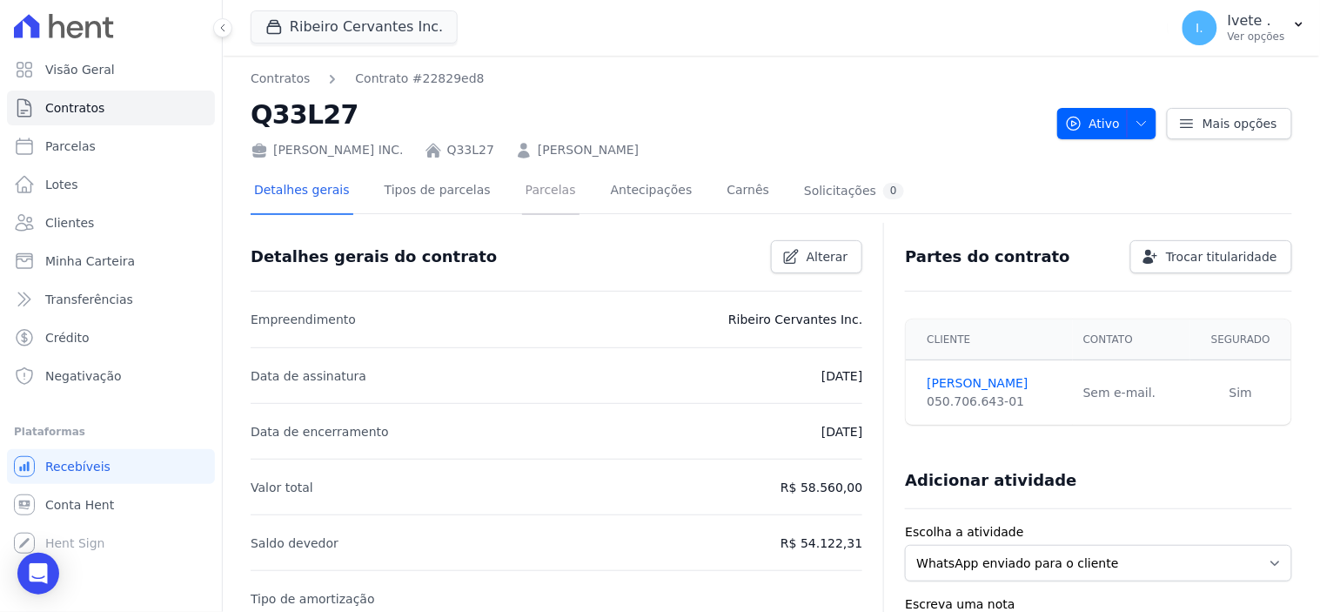
click at [526, 188] on link "Parcelas" at bounding box center [550, 192] width 57 height 46
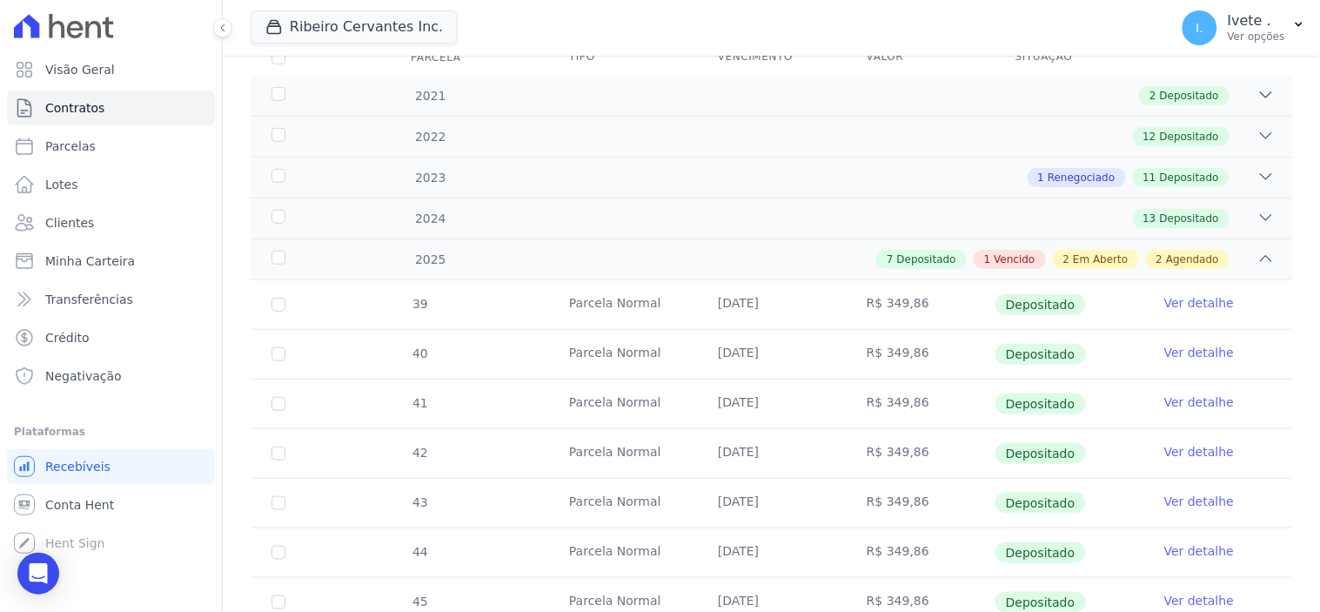
scroll to position [193, 0]
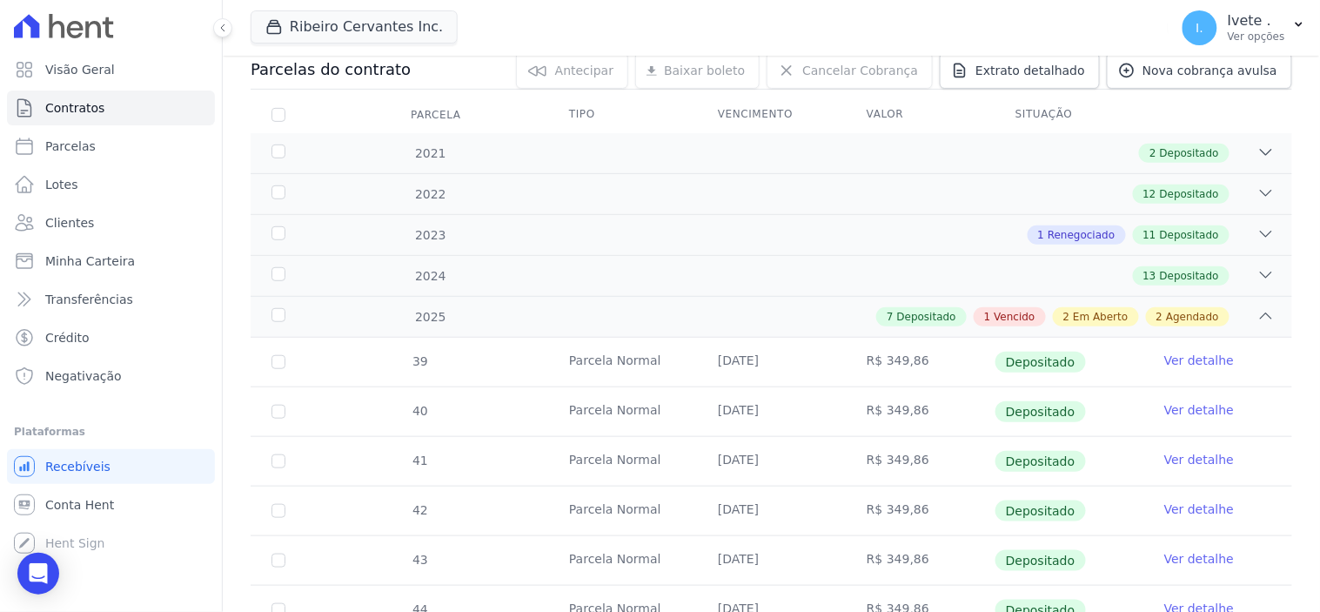
click at [979, 427] on td "R$ 349,86" at bounding box center [920, 411] width 149 height 49
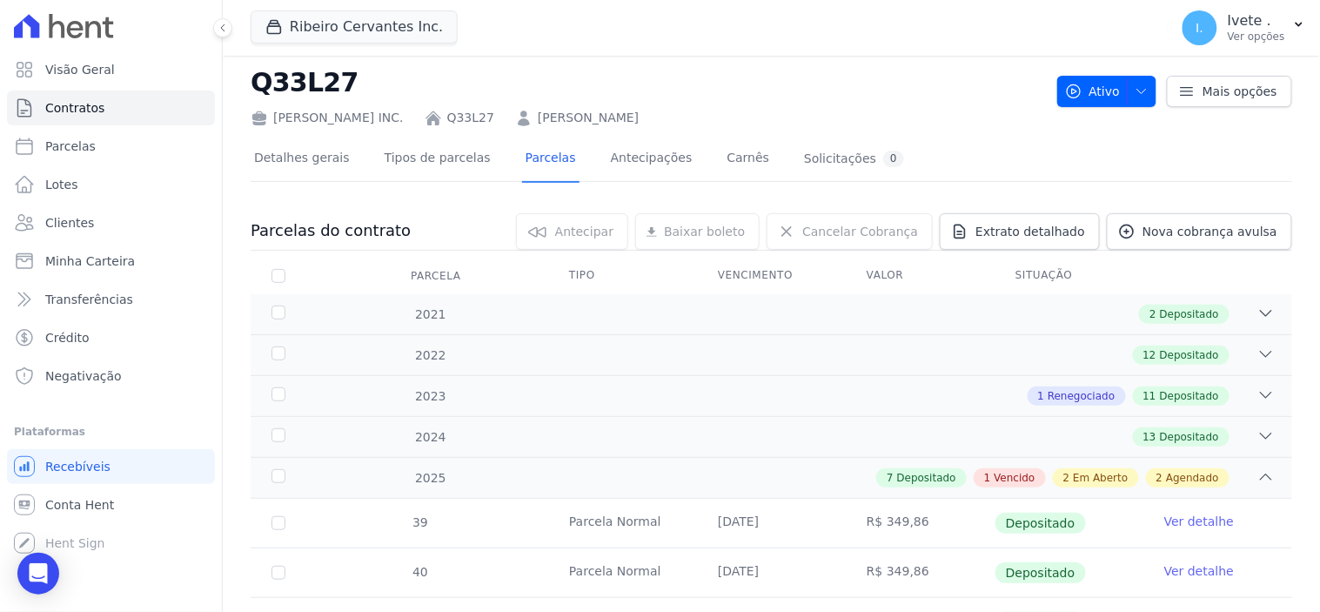
scroll to position [0, 0]
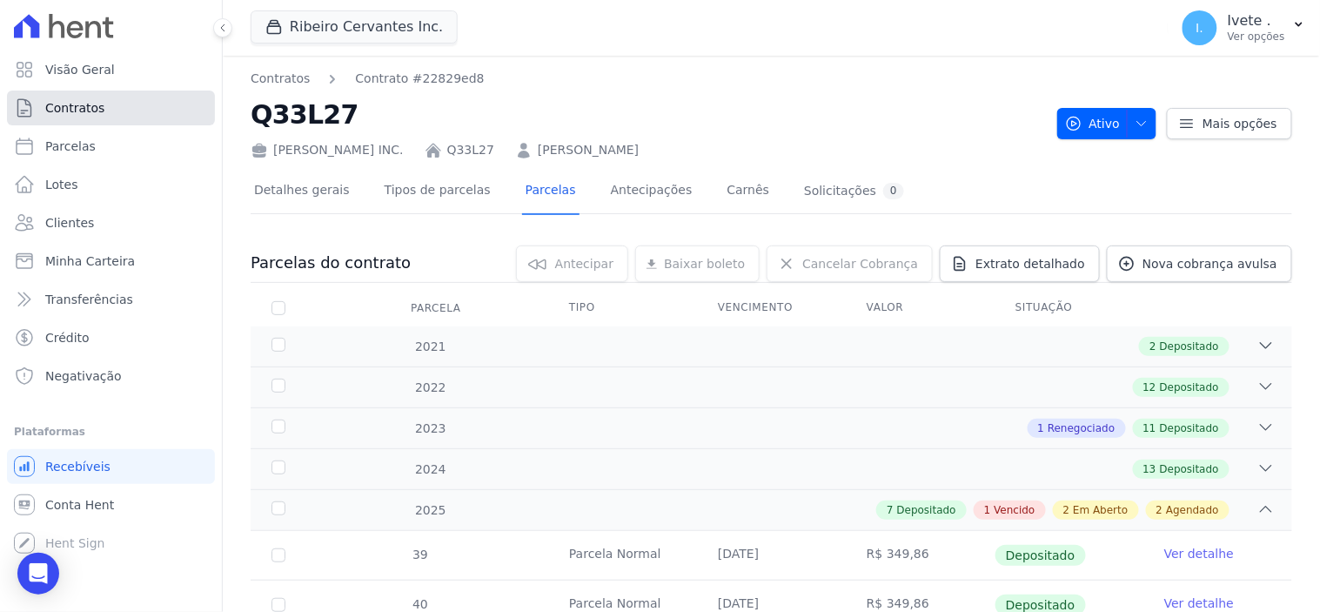
click at [77, 111] on span "Contratos" at bounding box center [74, 107] width 59 height 17
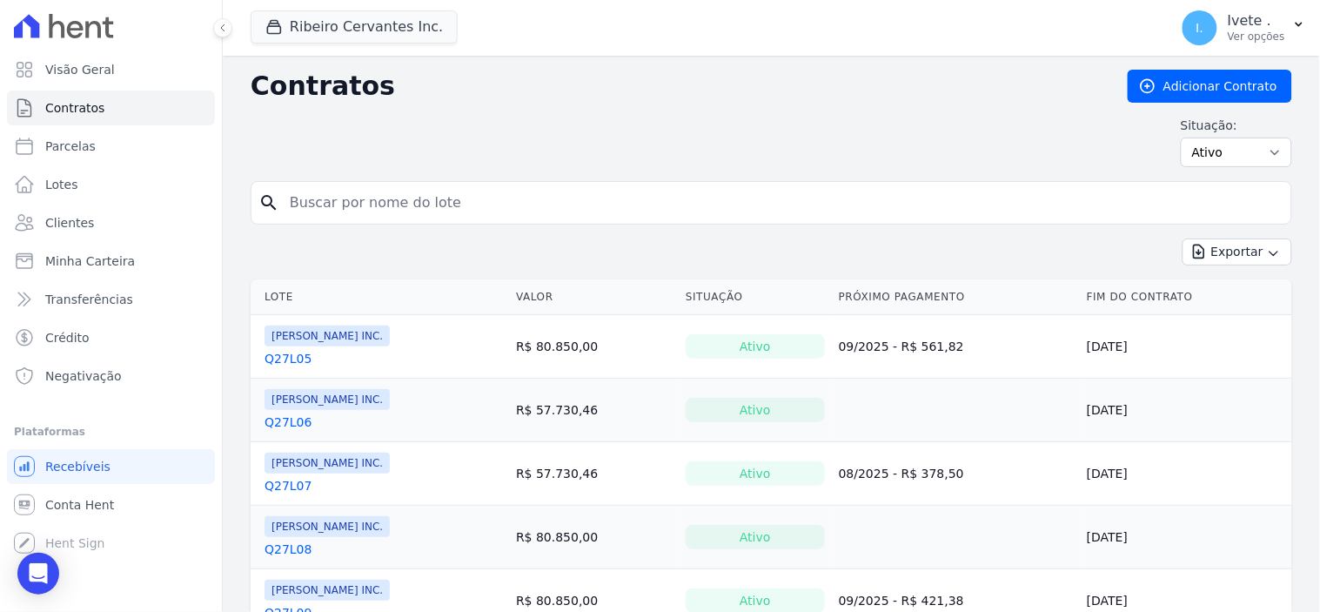
click at [318, 203] on input "search" at bounding box center [781, 202] width 1005 height 35
type input "q27l12"
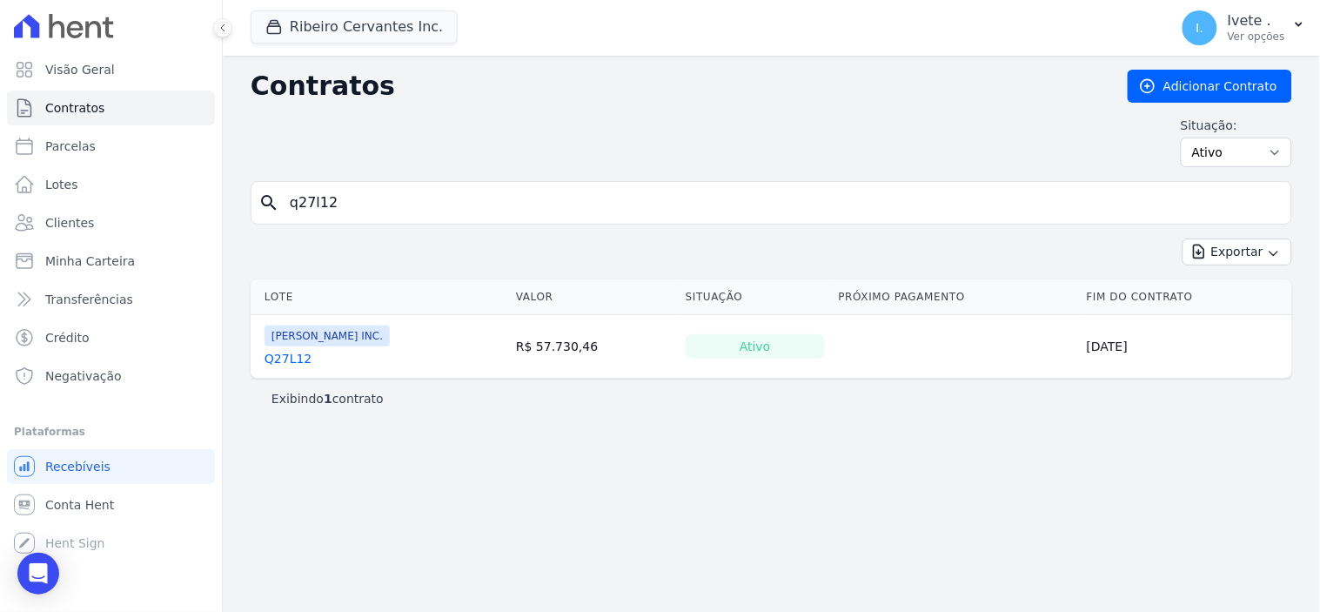
click at [294, 362] on link "Q27L12" at bounding box center [288, 358] width 47 height 17
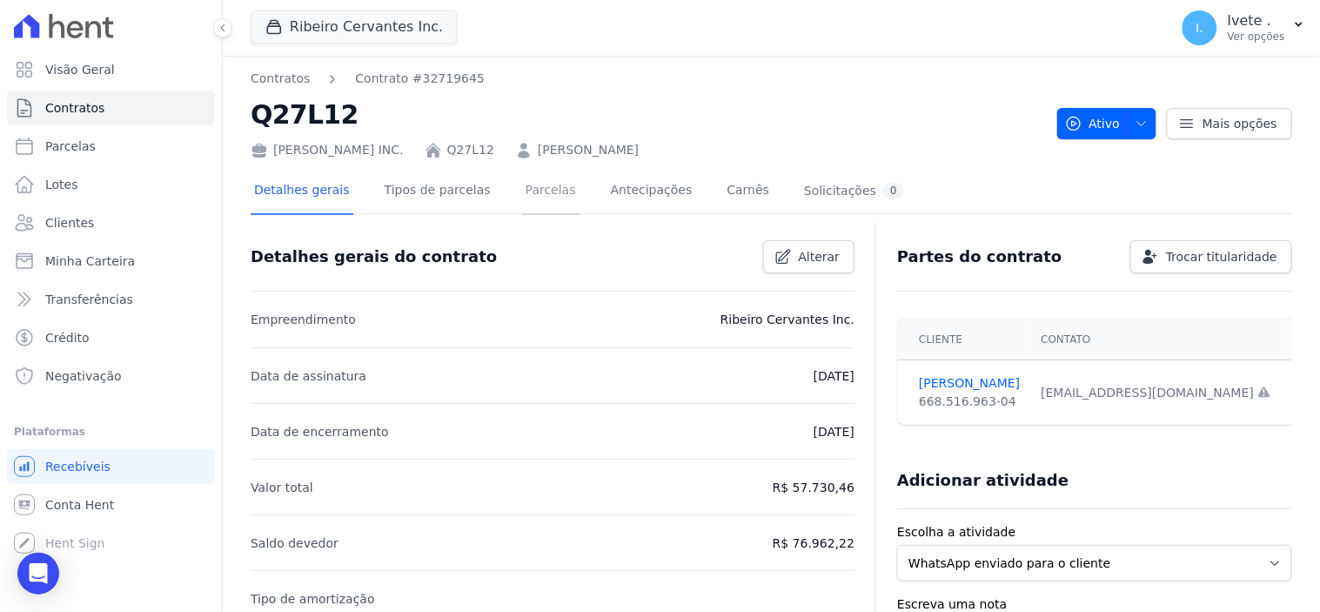
click at [527, 189] on link "Parcelas" at bounding box center [550, 192] width 57 height 46
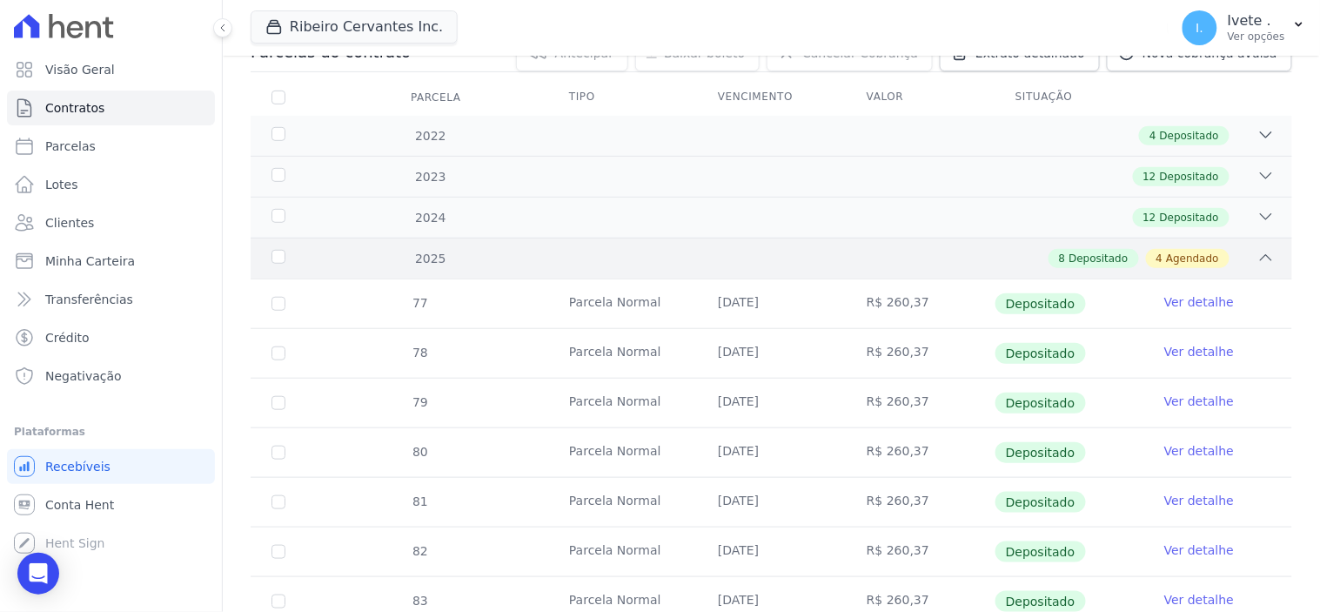
scroll to position [114, 0]
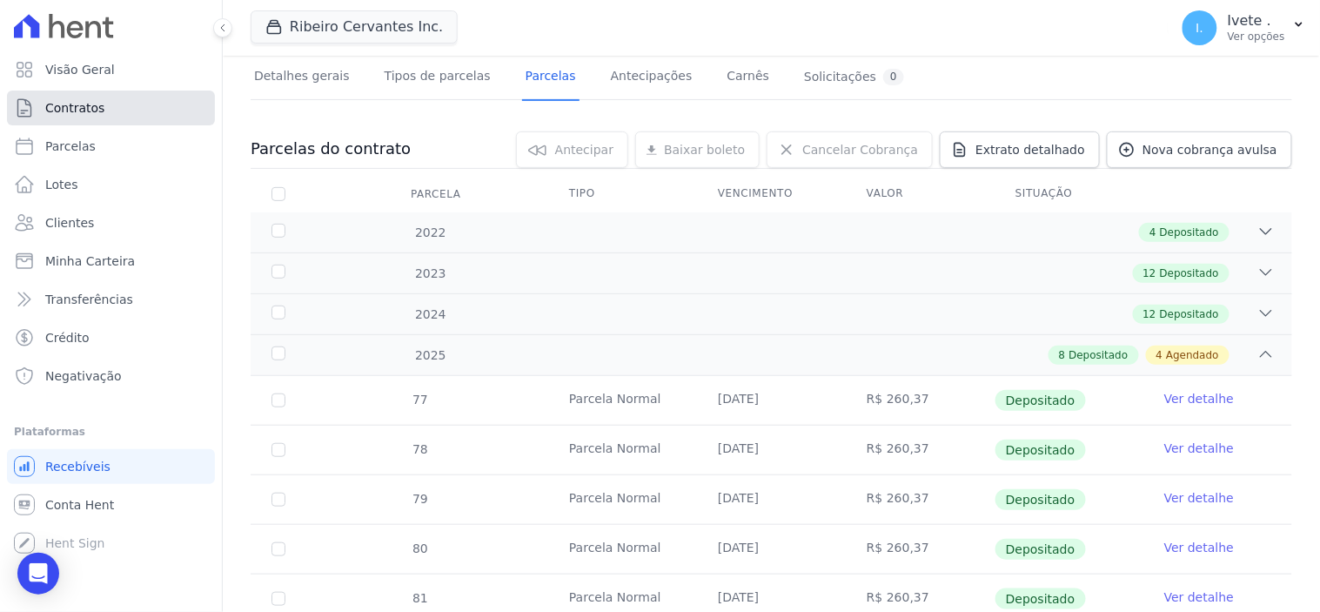
click at [92, 110] on span "Contratos" at bounding box center [74, 107] width 59 height 17
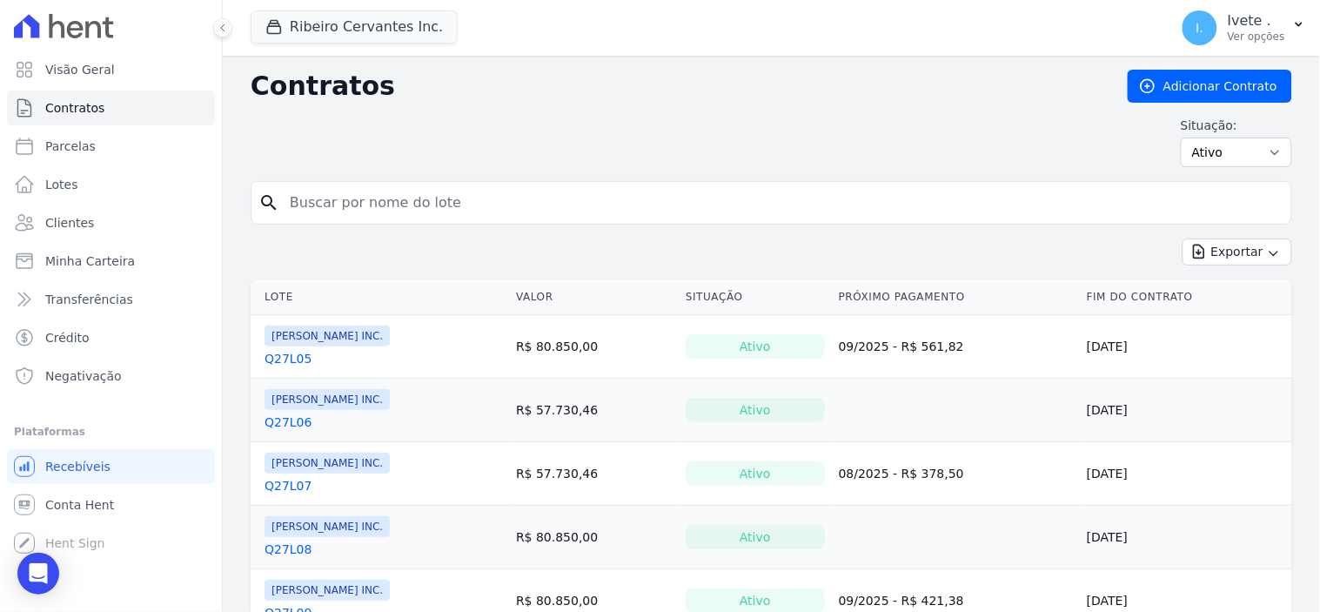
click at [377, 200] on input "search" at bounding box center [781, 202] width 1005 height 35
type input "q32l13"
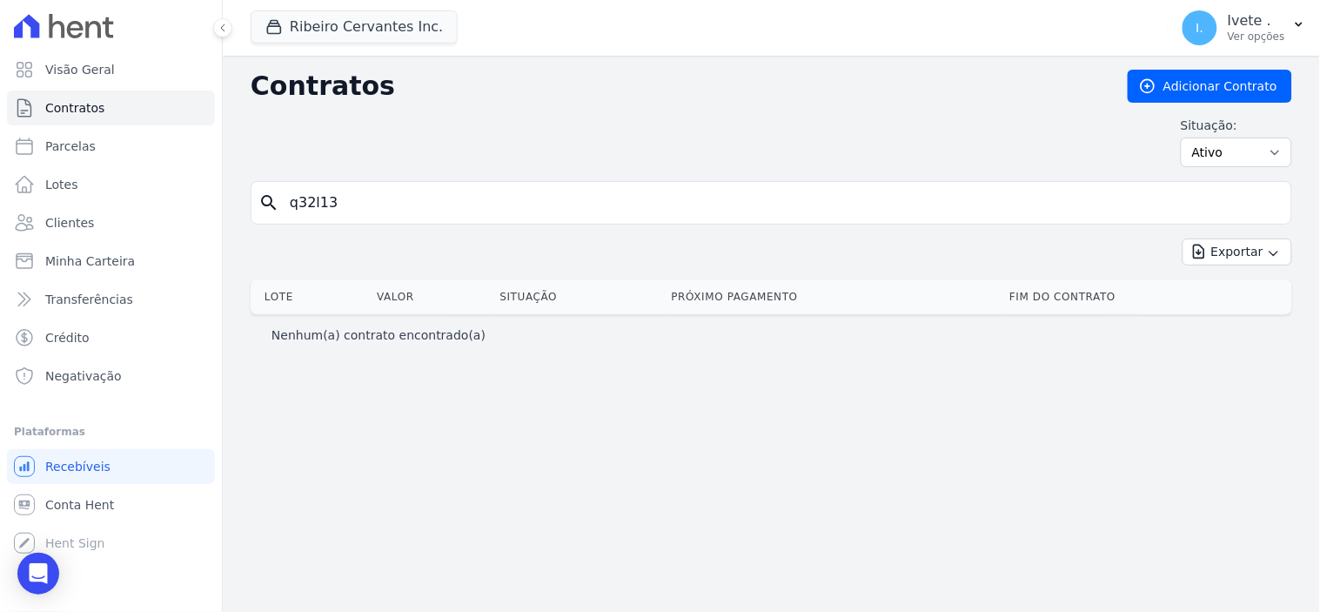
click at [351, 207] on input "q32l13" at bounding box center [781, 202] width 1005 height 35
type input "q32l12"
click at [333, 200] on input "q32l12" at bounding box center [781, 202] width 1005 height 35
type input "q32l14"
click at [96, 111] on span "Contratos" at bounding box center [74, 107] width 59 height 17
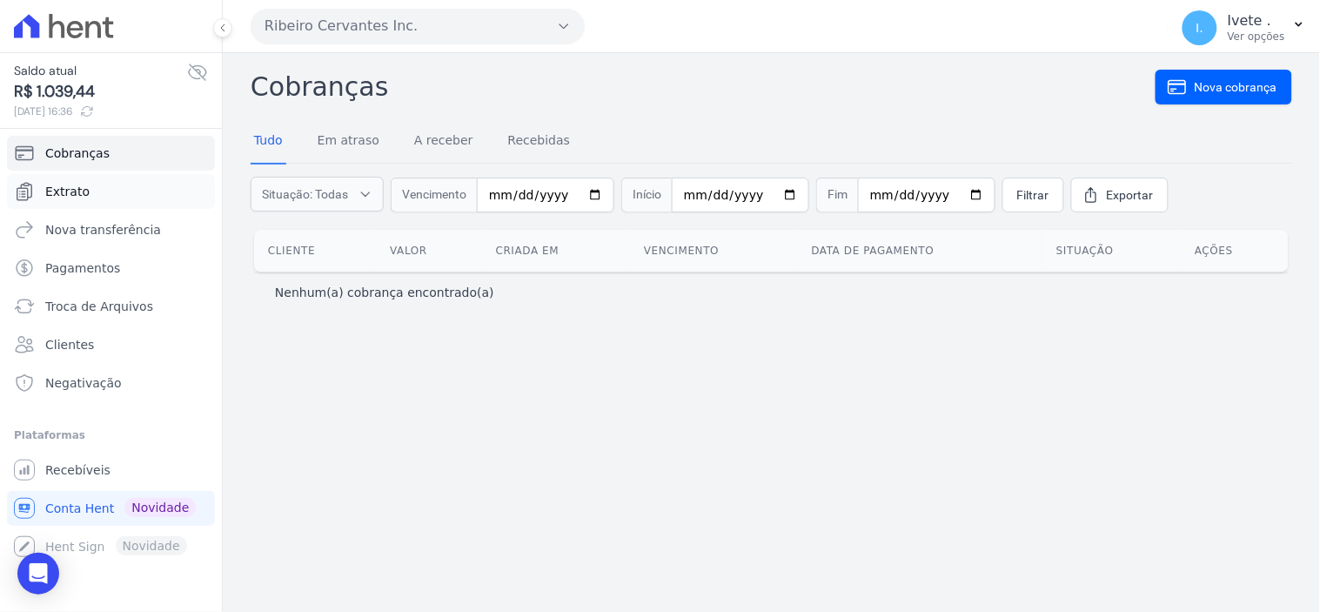
click at [75, 190] on span "Extrato" at bounding box center [67, 191] width 44 height 17
click at [73, 188] on span "Extrato" at bounding box center [67, 191] width 44 height 17
